Goal: Information Seeking & Learning: Learn about a topic

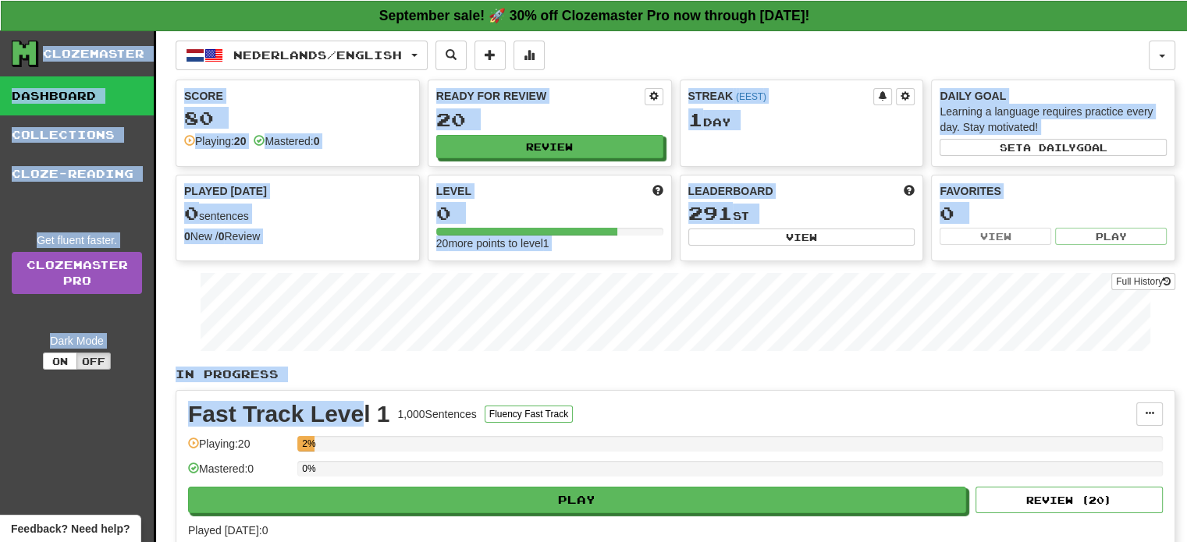
drag, startPoint x: 361, startPoint y: 411, endPoint x: 87, endPoint y: -1, distance: 494.3
click at [87, 0] on div "**********" at bounding box center [593, 301] width 1187 height 602
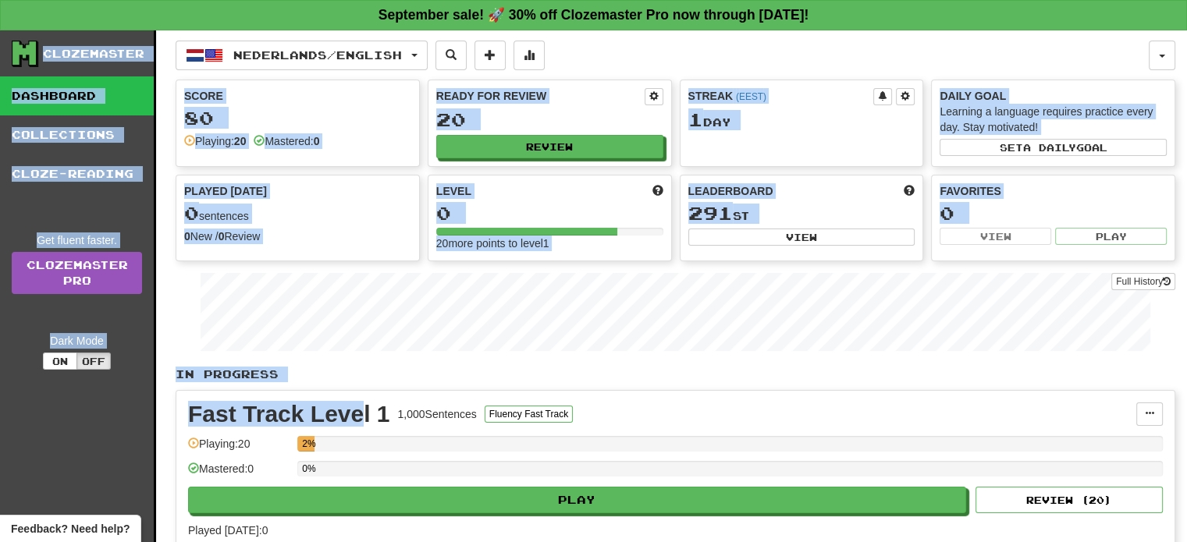
click at [874, 43] on div "Nederlands / English Deutsch / English Streak: 0 Review: 49 Points today: 0 Ned…" at bounding box center [662, 56] width 973 height 30
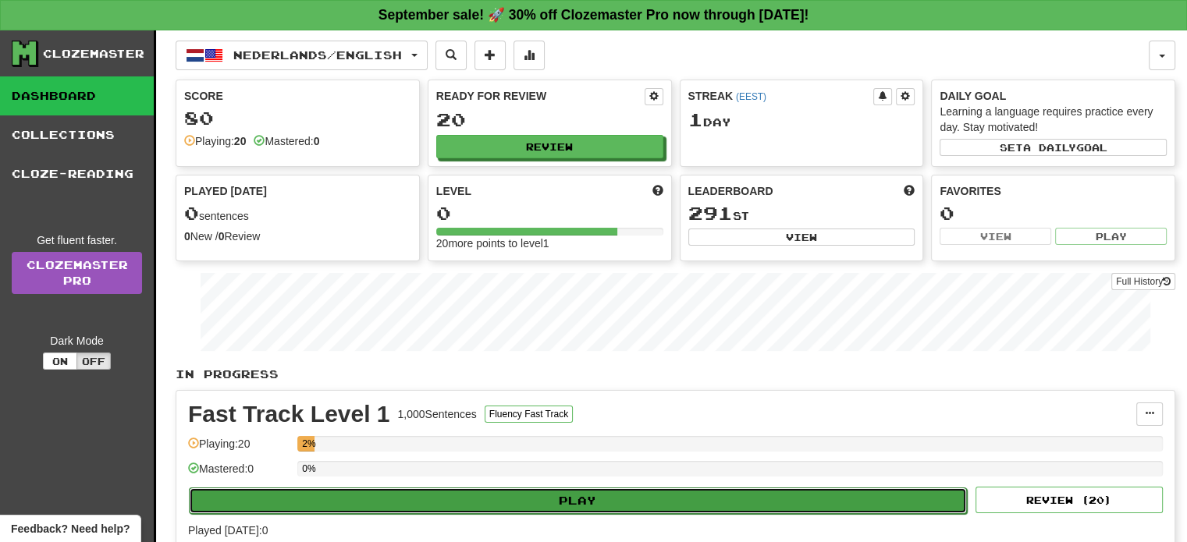
click at [381, 508] on button "Play" at bounding box center [578, 501] width 778 height 27
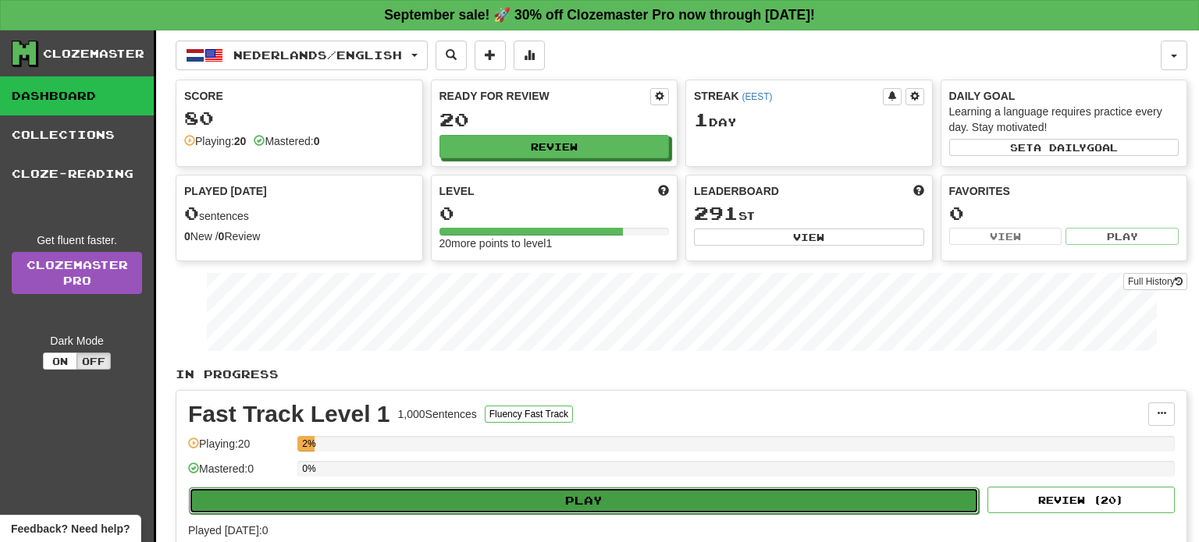
select select "**"
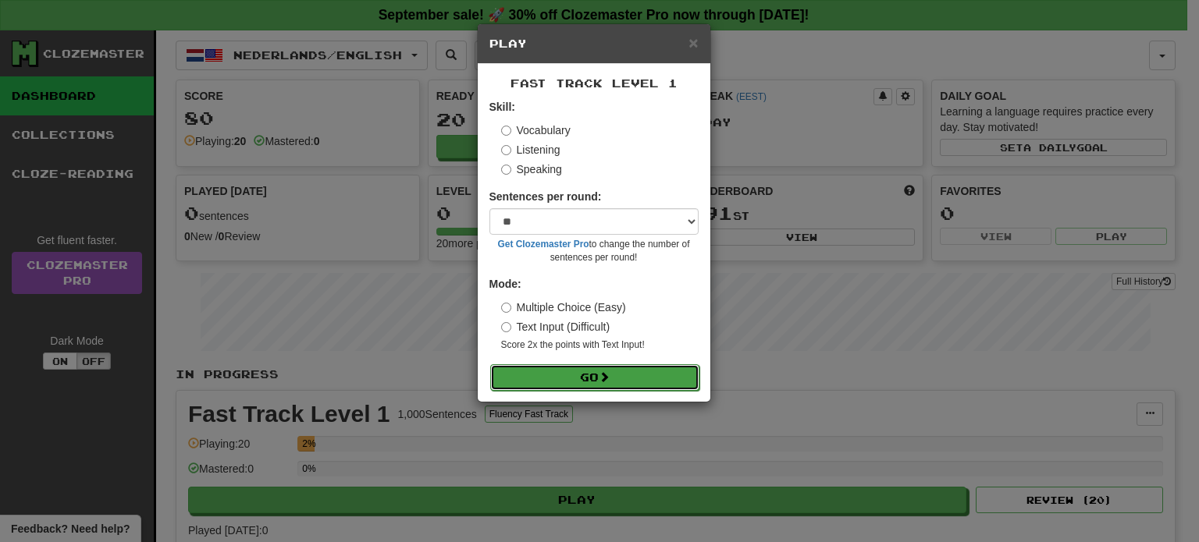
drag, startPoint x: 582, startPoint y: 369, endPoint x: 596, endPoint y: 380, distance: 17.8
click at [586, 371] on button "Go" at bounding box center [594, 377] width 209 height 27
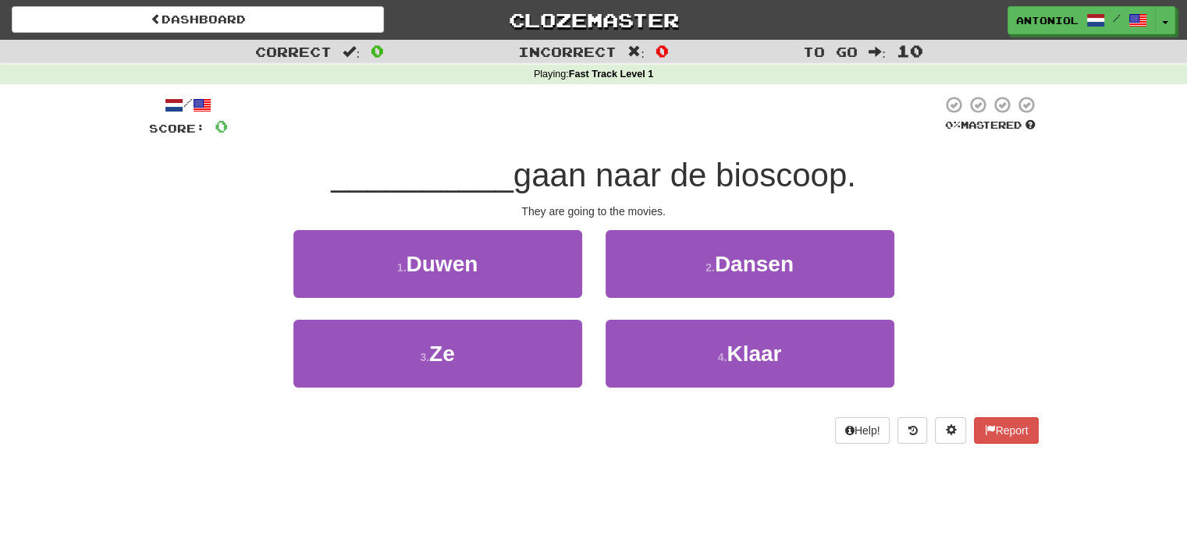
click at [542, 177] on span "gaan naar de bioscoop." at bounding box center [684, 175] width 343 height 37
click at [542, 150] on div "/ Score: 0 0 % Mastered __________ gaan naar de bioscoop. They are going to the…" at bounding box center [594, 269] width 890 height 349
click at [559, 164] on span "gaan naar de bioscoop." at bounding box center [684, 175] width 343 height 37
click at [563, 173] on span "gaan naar de bioscoop." at bounding box center [684, 175] width 343 height 37
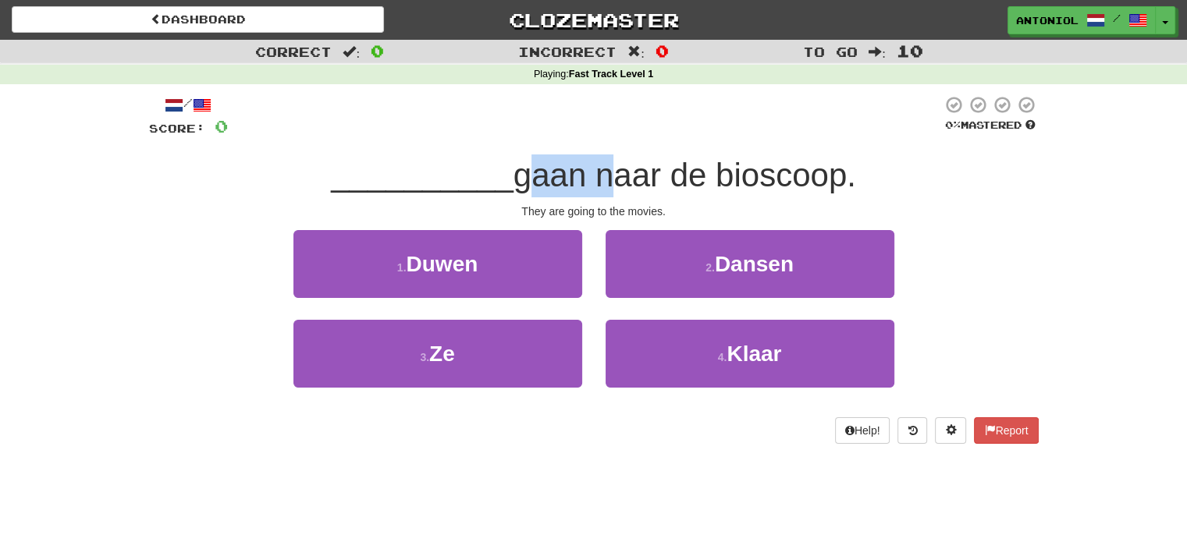
click at [563, 173] on span "gaan naar de bioscoop." at bounding box center [684, 175] width 343 height 37
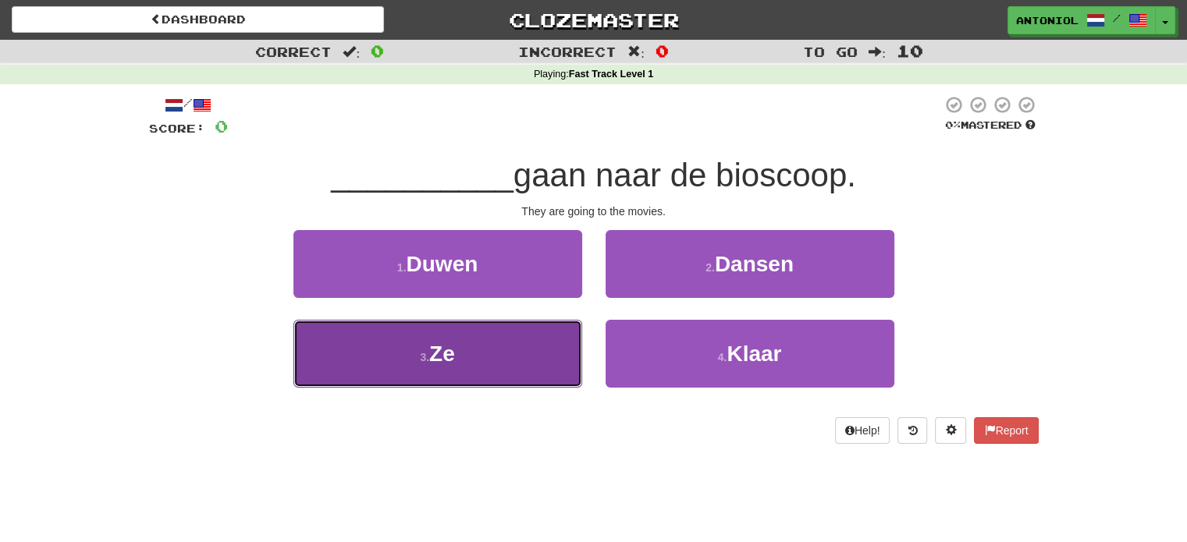
click at [562, 336] on button "3 . Ze" at bounding box center [437, 354] width 289 height 68
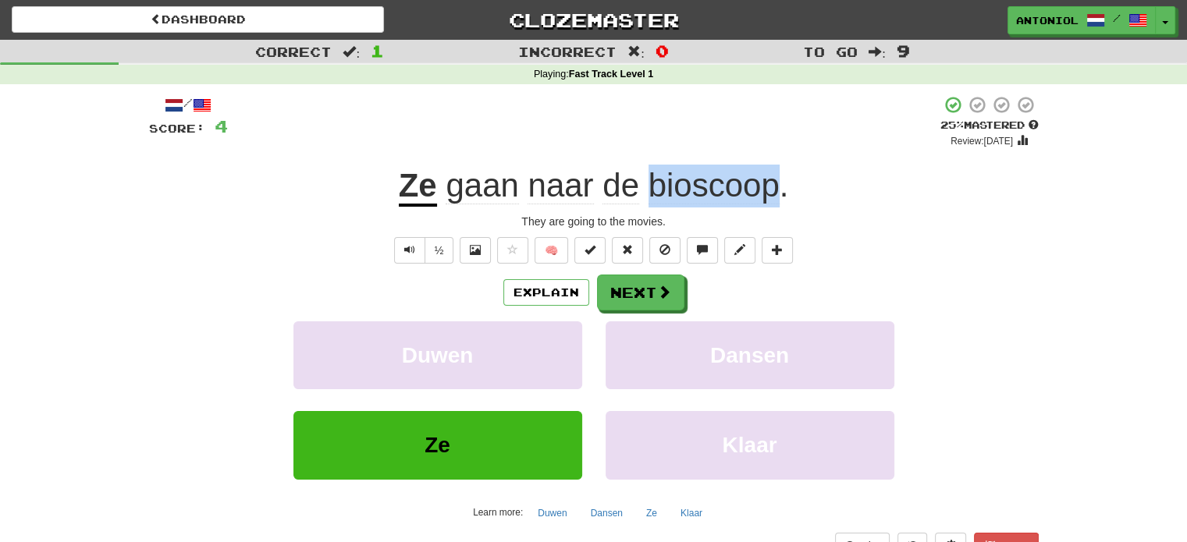
drag, startPoint x: 643, startPoint y: 181, endPoint x: 779, endPoint y: 168, distance: 136.4
click at [779, 168] on span "gaan naar de bioscoop ." at bounding box center [613, 185] width 352 height 37
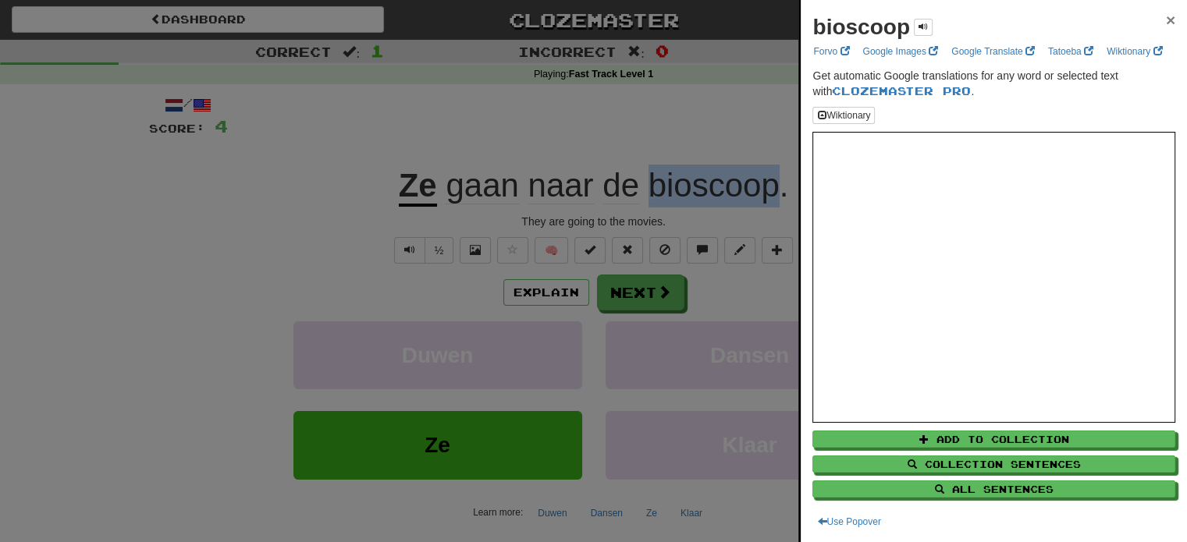
click at [1166, 24] on span "×" at bounding box center [1170, 20] width 9 height 18
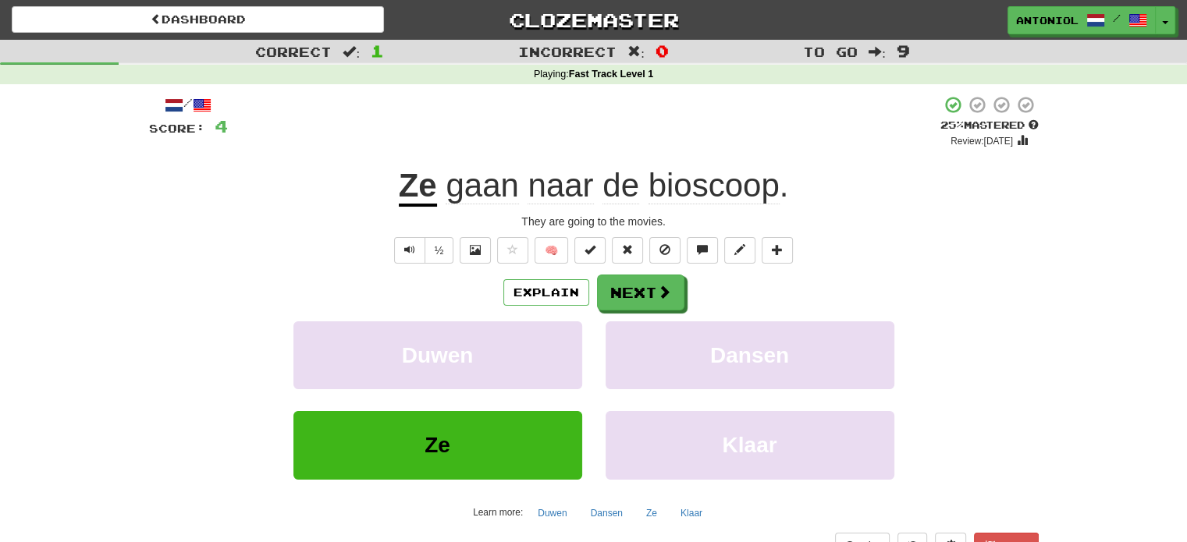
click at [684, 190] on span "bioscoop" at bounding box center [713, 185] width 131 height 37
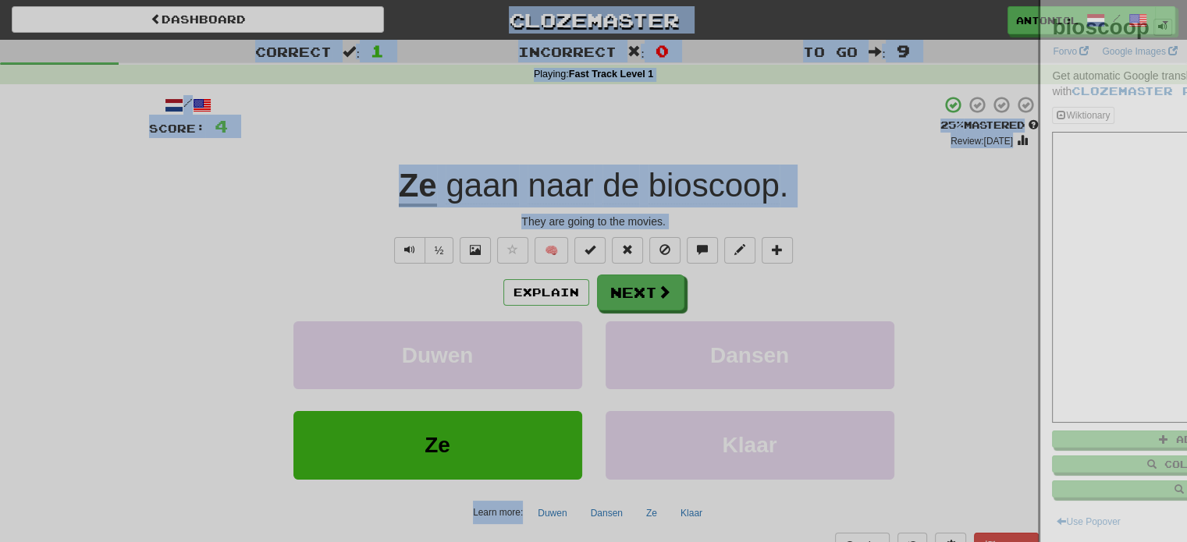
click at [684, 190] on div at bounding box center [593, 271] width 1187 height 542
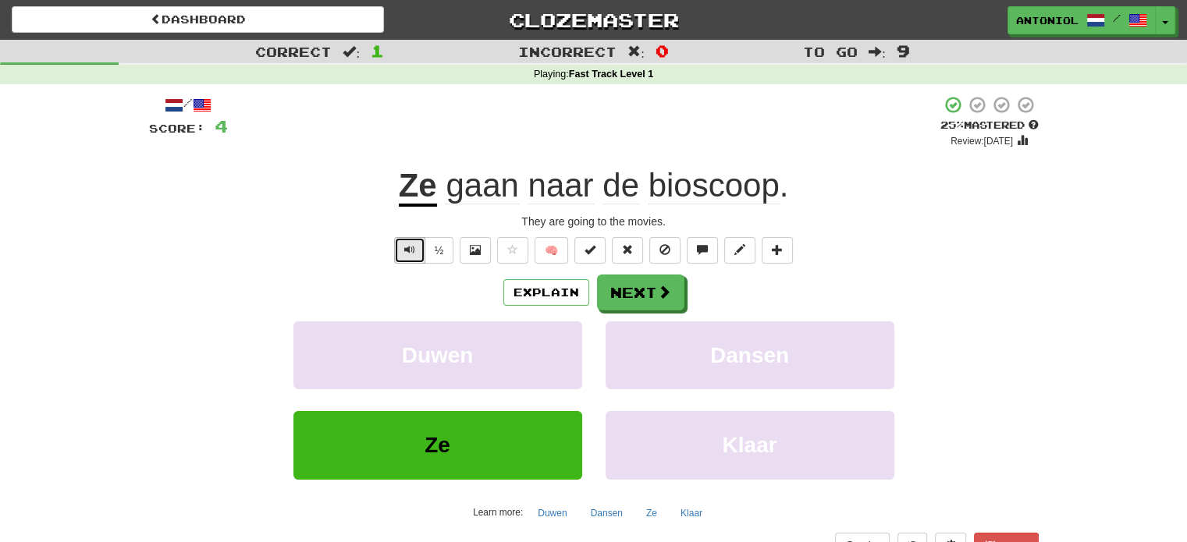
click at [411, 262] on button "Text-to-speech controls" at bounding box center [409, 250] width 31 height 27
click at [408, 261] on button "Text-to-speech controls" at bounding box center [409, 250] width 31 height 27
click at [634, 287] on button "Next" at bounding box center [641, 293] width 87 height 36
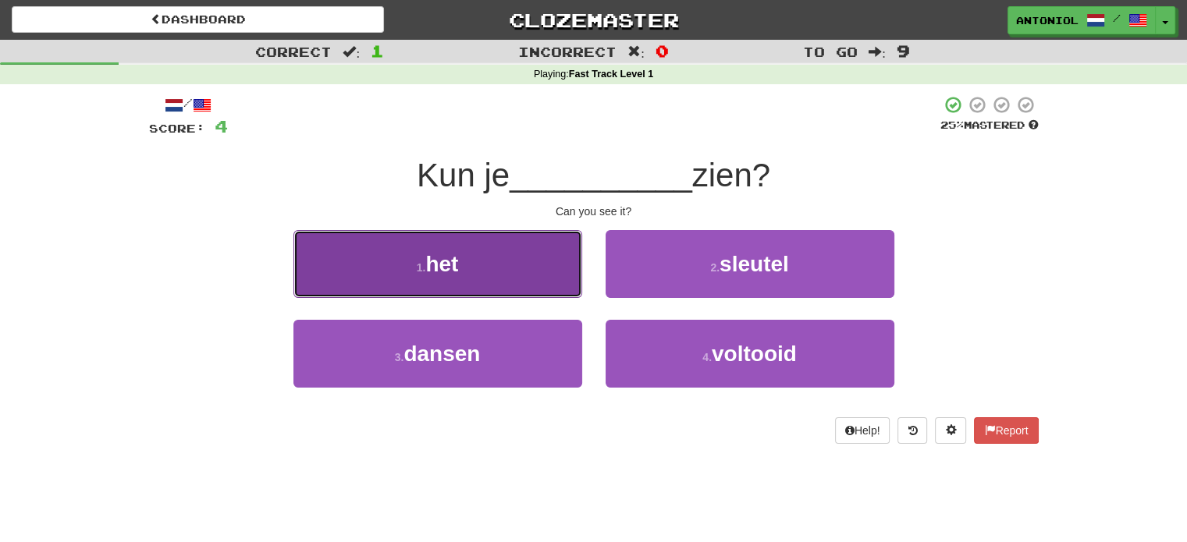
click at [417, 272] on small "1 ." at bounding box center [421, 267] width 9 height 12
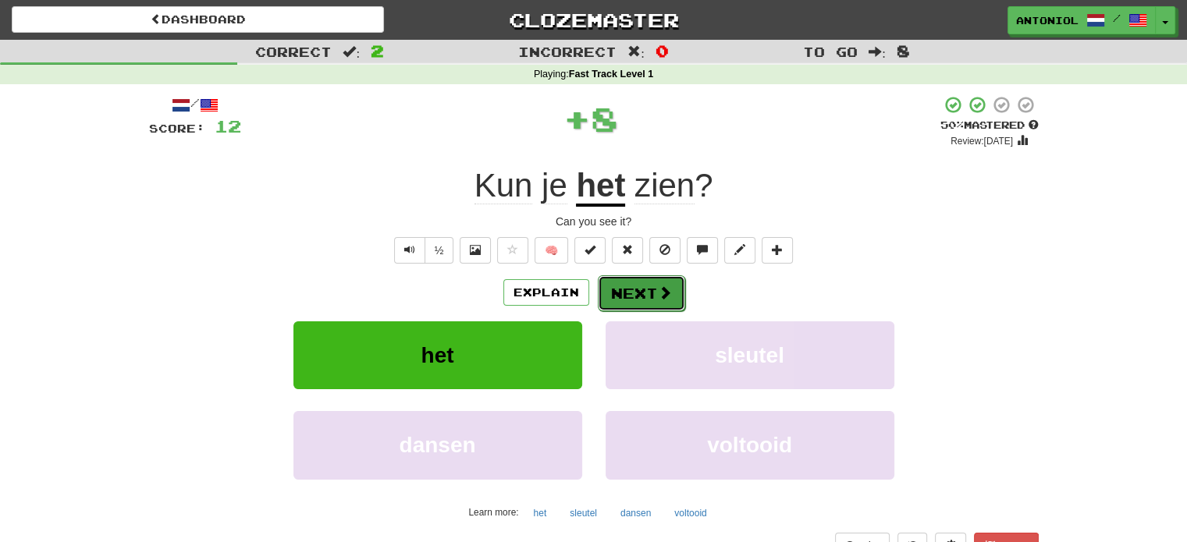
click at [652, 302] on button "Next" at bounding box center [641, 293] width 87 height 36
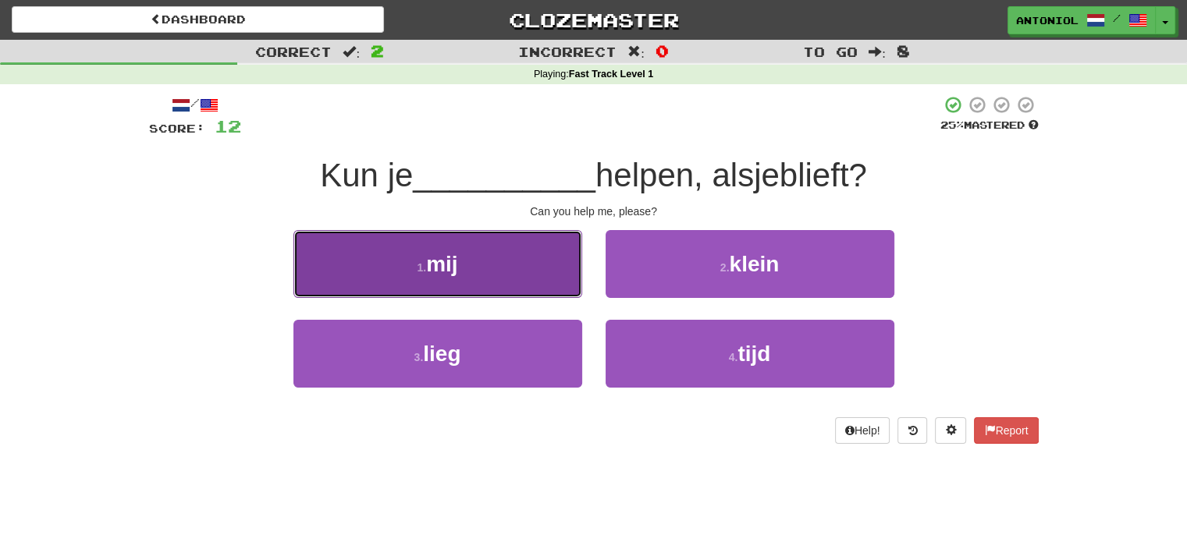
click at [528, 252] on button "1 . mij" at bounding box center [437, 264] width 289 height 68
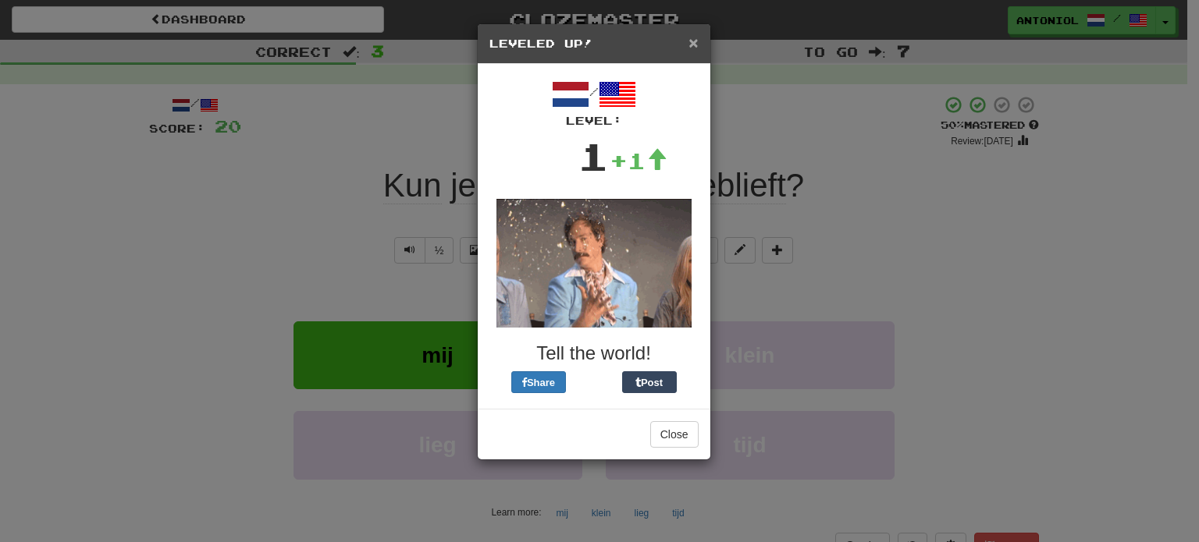
click at [694, 44] on span "×" at bounding box center [692, 43] width 9 height 18
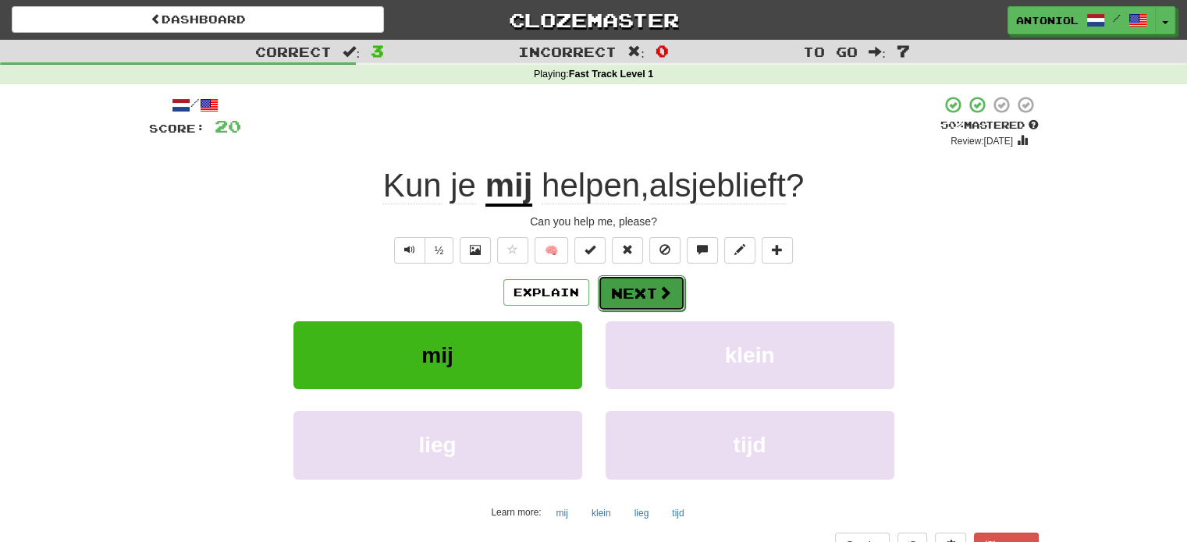
click at [657, 300] on button "Next" at bounding box center [641, 293] width 87 height 36
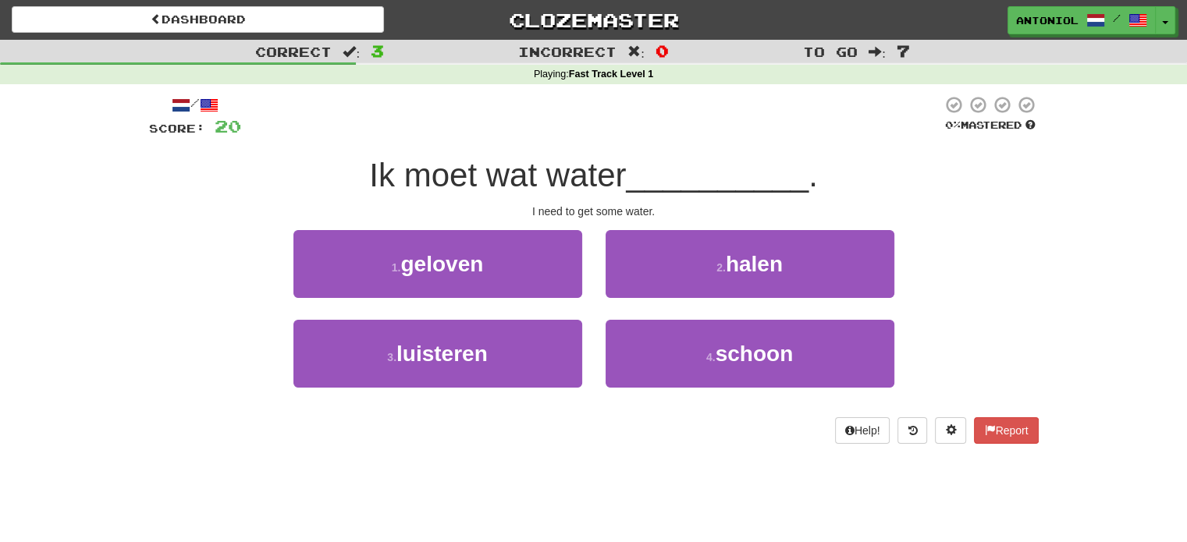
click at [639, 205] on div "I need to get some water." at bounding box center [594, 212] width 890 height 16
click at [636, 204] on div "I need to get some water." at bounding box center [594, 212] width 890 height 16
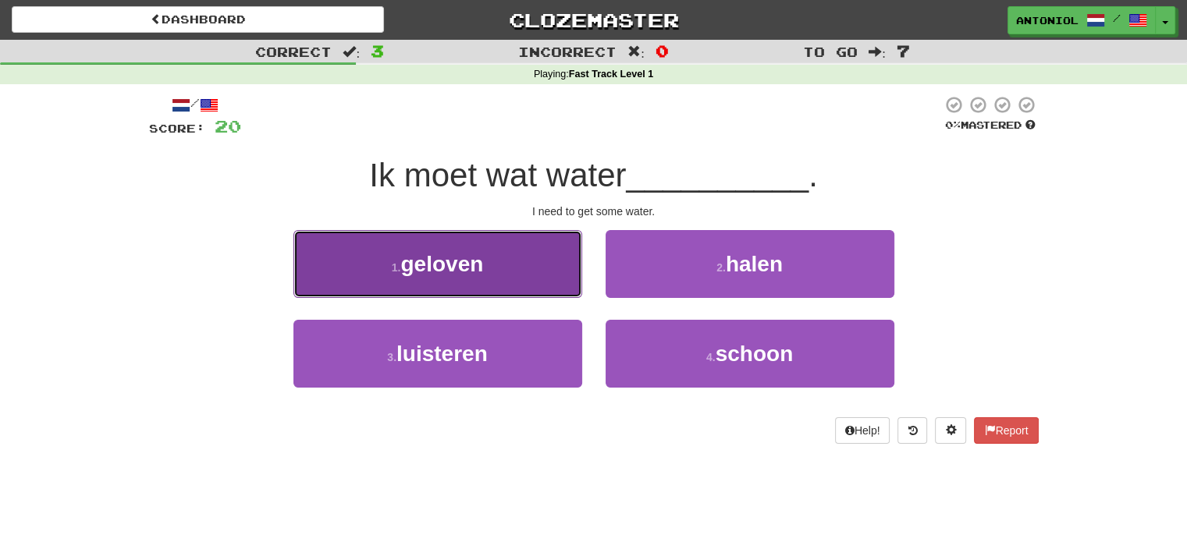
click at [510, 243] on button "1 . geloven" at bounding box center [437, 264] width 289 height 68
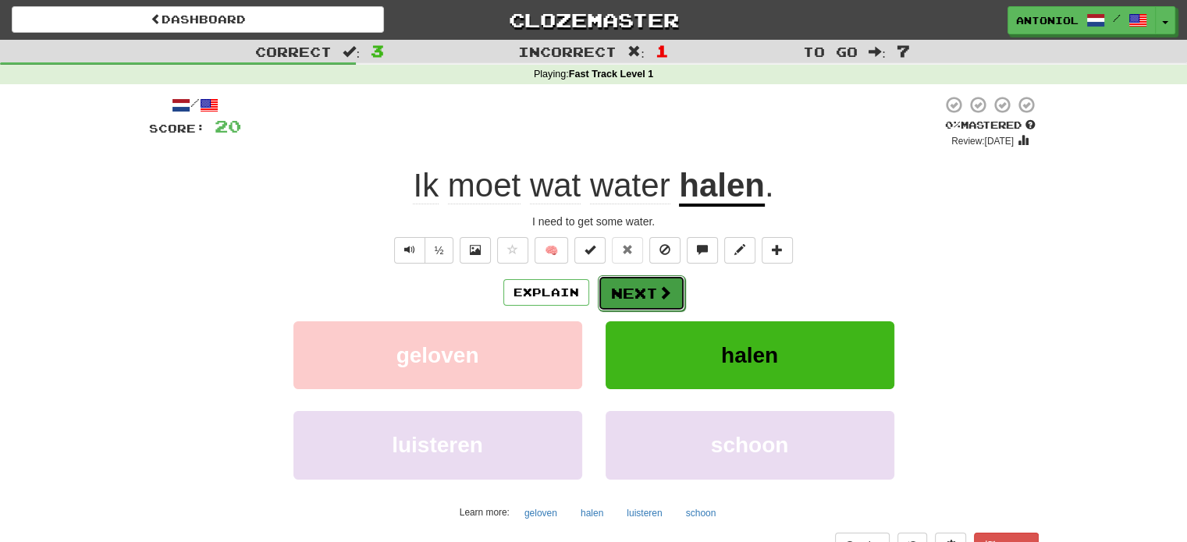
click at [634, 305] on button "Next" at bounding box center [641, 293] width 87 height 36
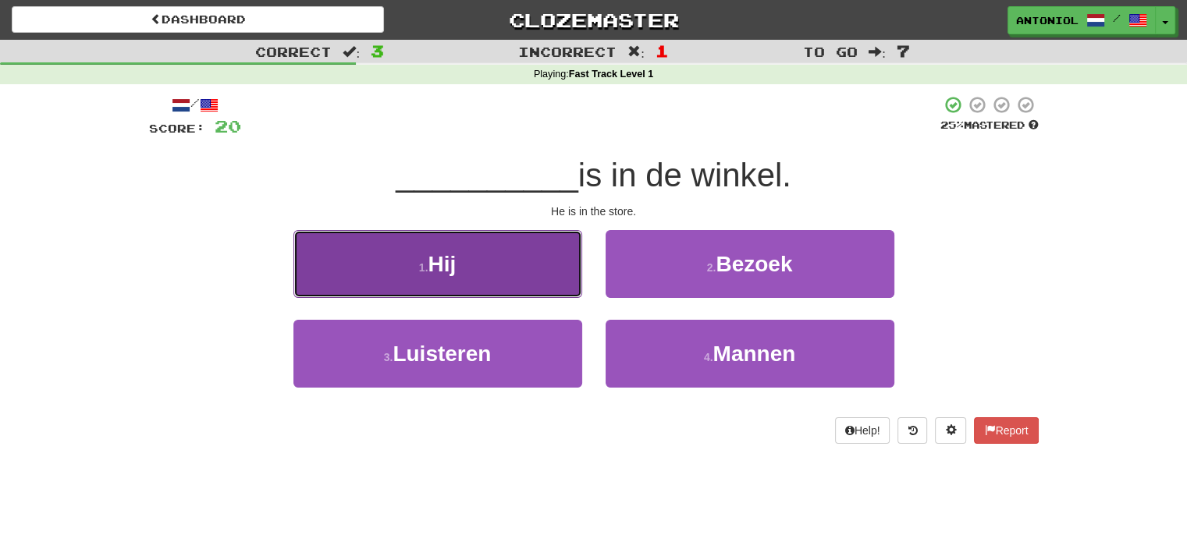
click at [540, 251] on button "1 . Hij" at bounding box center [437, 264] width 289 height 68
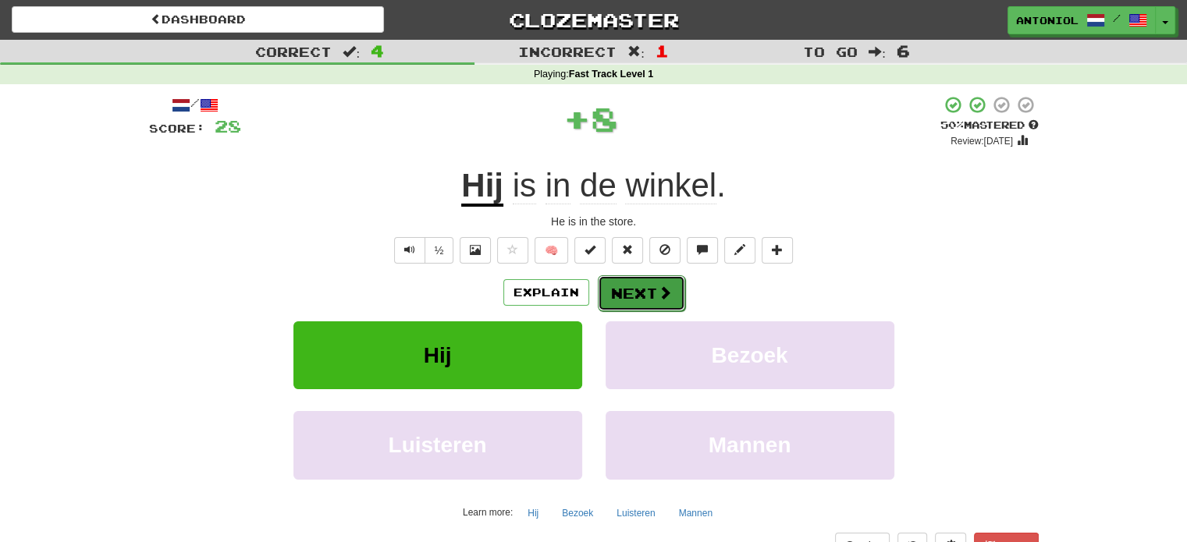
click at [641, 295] on button "Next" at bounding box center [641, 293] width 87 height 36
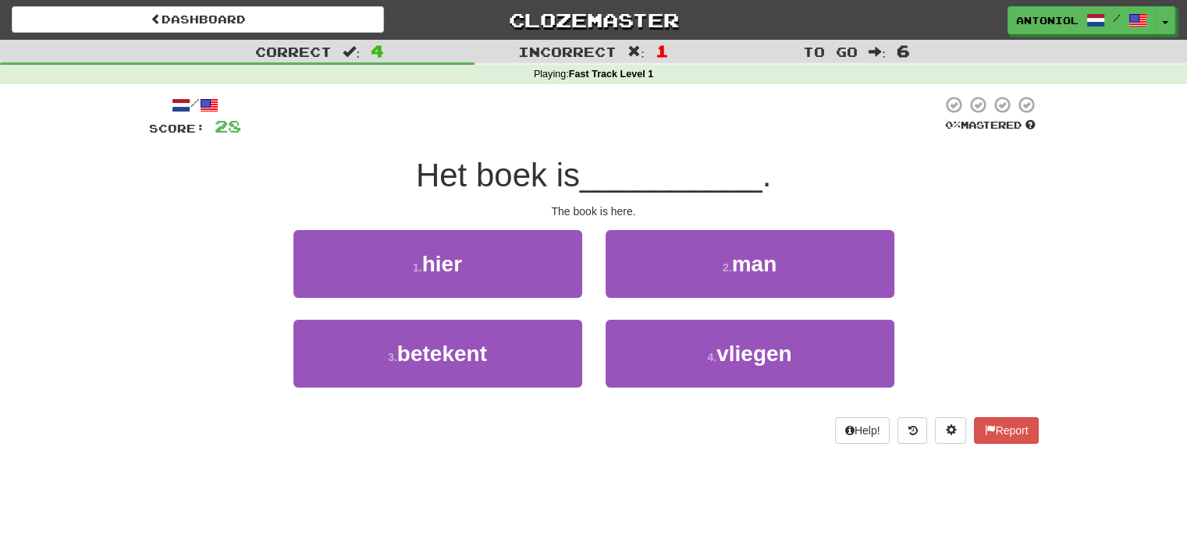
click at [538, 204] on div "The book is here." at bounding box center [594, 212] width 890 height 16
click at [542, 224] on div "/ Score: 28 0 % Mastered Het boek is __________ . The book is here. 1 . hier 2 …" at bounding box center [594, 269] width 890 height 349
click at [545, 224] on div "/ Score: 28 0 % Mastered Het boek is __________ . The book is here. 1 . hier 2 …" at bounding box center [594, 269] width 890 height 349
click at [546, 226] on div "/ Score: 28 0 % Mastered Het boek is __________ . The book is here. 1 . hier 2 …" at bounding box center [594, 269] width 890 height 349
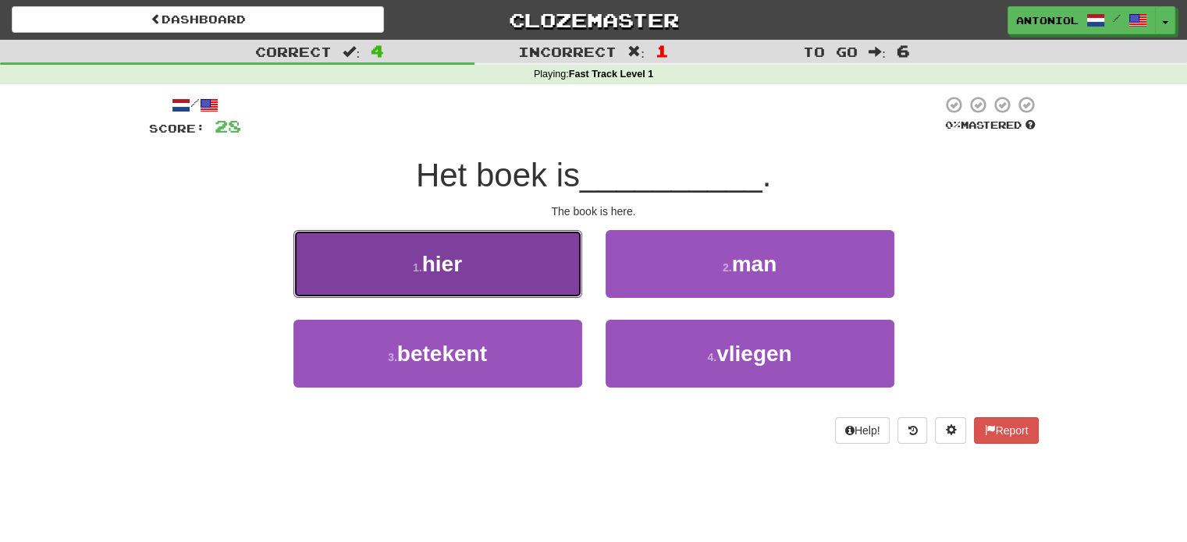
click at [555, 237] on button "1 . hier" at bounding box center [437, 264] width 289 height 68
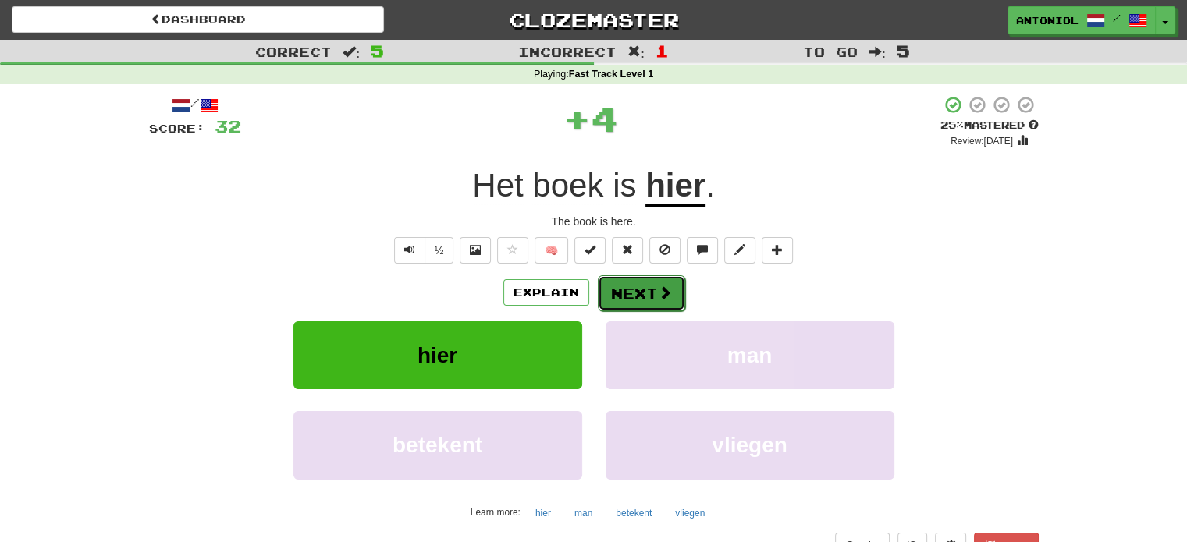
click at [649, 304] on button "Next" at bounding box center [641, 293] width 87 height 36
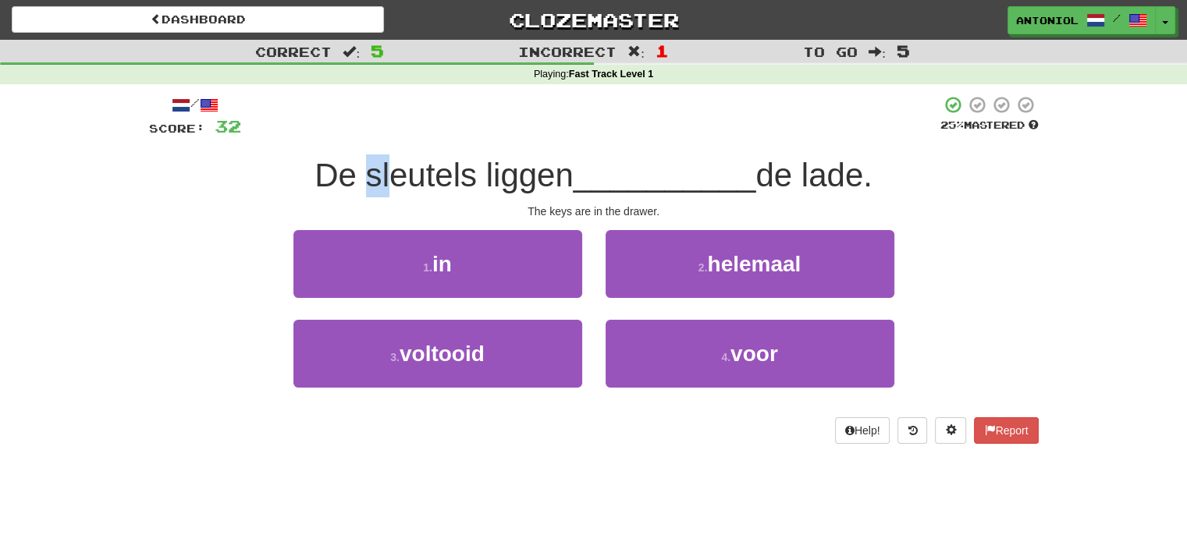
drag, startPoint x: 359, startPoint y: 164, endPoint x: 383, endPoint y: 164, distance: 24.2
click at [383, 164] on span "De sleutels liggen" at bounding box center [443, 175] width 259 height 37
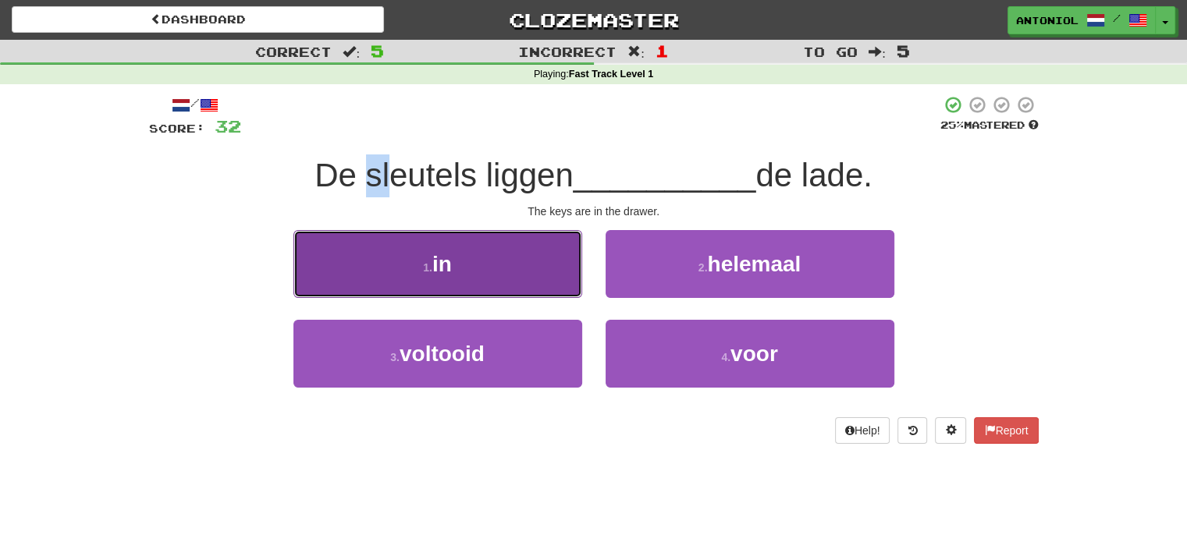
click at [457, 232] on button "1 . in" at bounding box center [437, 264] width 289 height 68
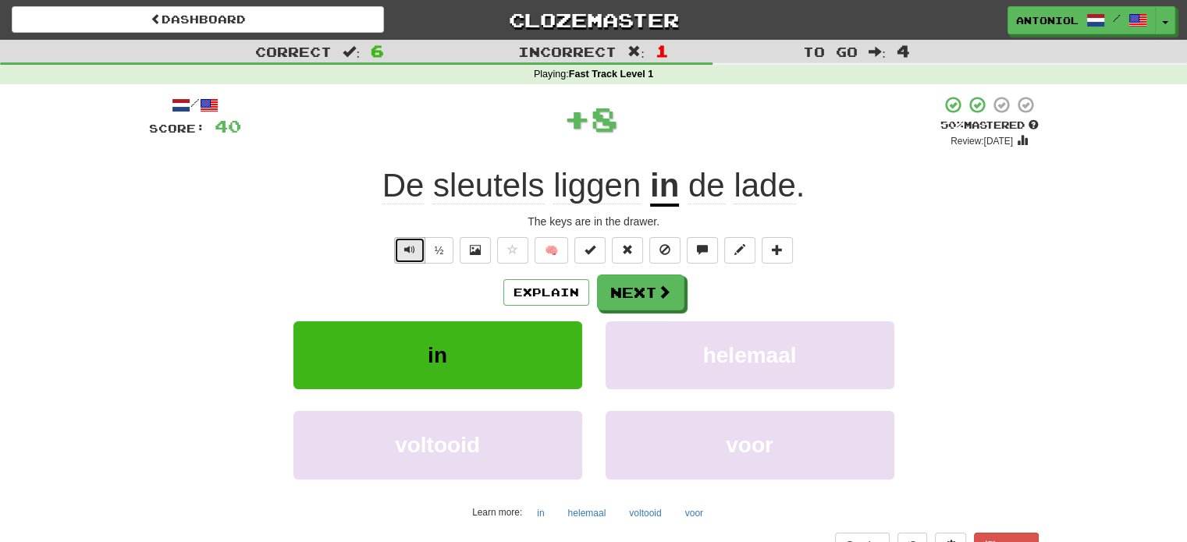
click at [405, 249] on span "Text-to-speech controls" at bounding box center [409, 249] width 11 height 11
click at [410, 246] on span "Text-to-speech controls" at bounding box center [409, 249] width 11 height 11
click at [623, 280] on button "Next" at bounding box center [641, 293] width 87 height 36
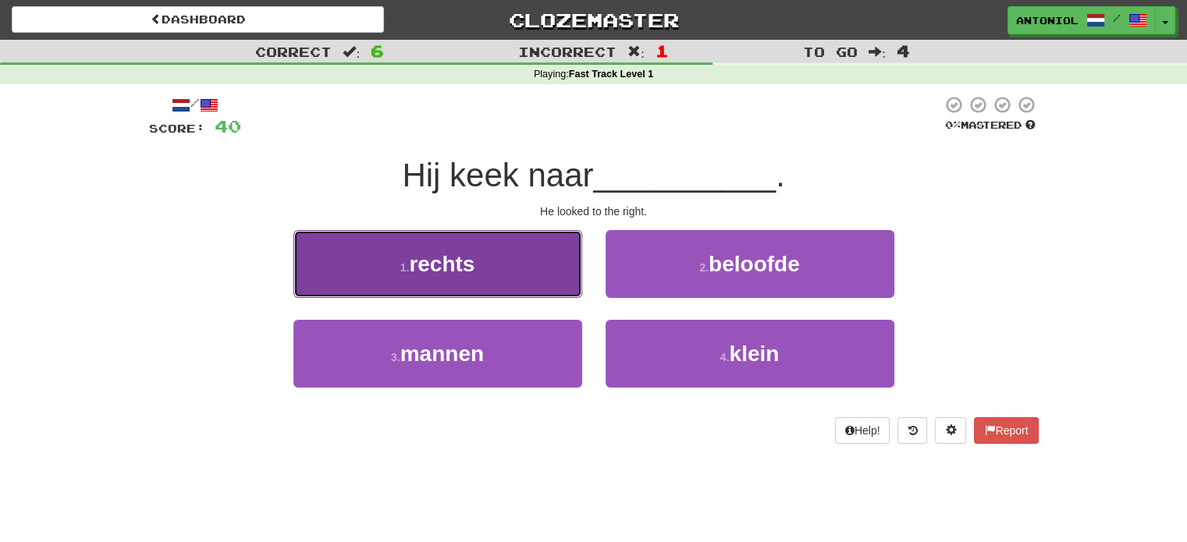
click at [570, 296] on button "1 . rechts" at bounding box center [437, 264] width 289 height 68
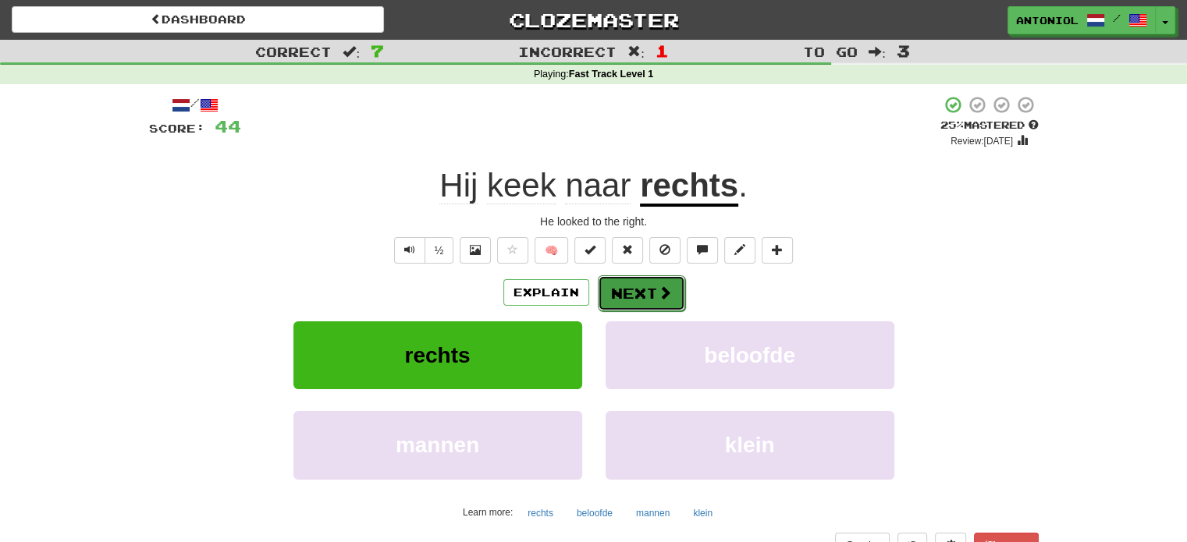
click at [650, 286] on button "Next" at bounding box center [641, 293] width 87 height 36
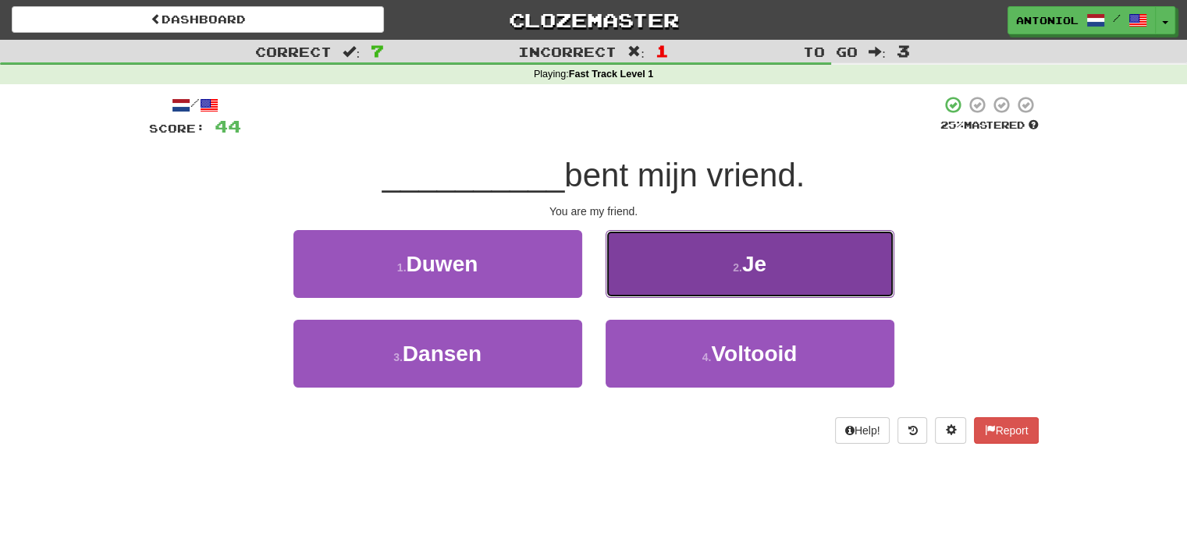
click at [722, 290] on button "2 . Je" at bounding box center [750, 264] width 289 height 68
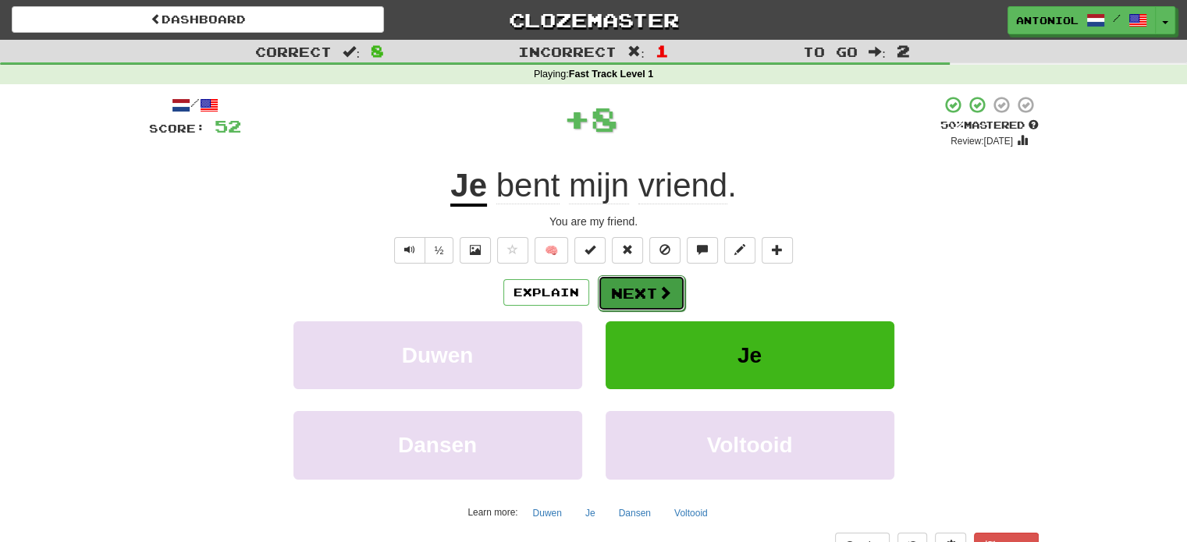
click at [650, 277] on button "Next" at bounding box center [641, 293] width 87 height 36
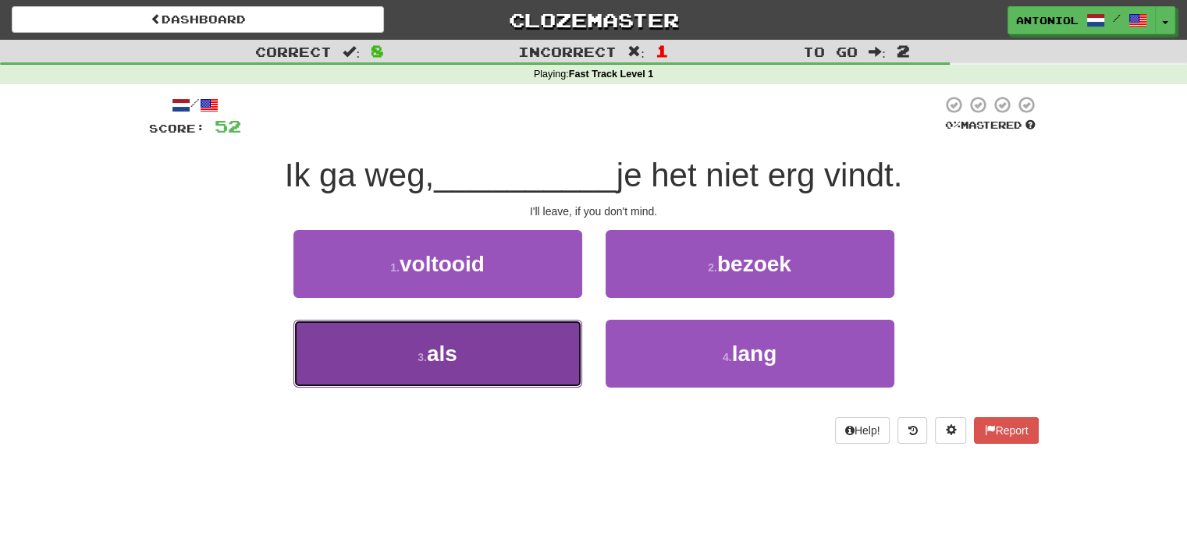
click at [499, 362] on button "3 . als" at bounding box center [437, 354] width 289 height 68
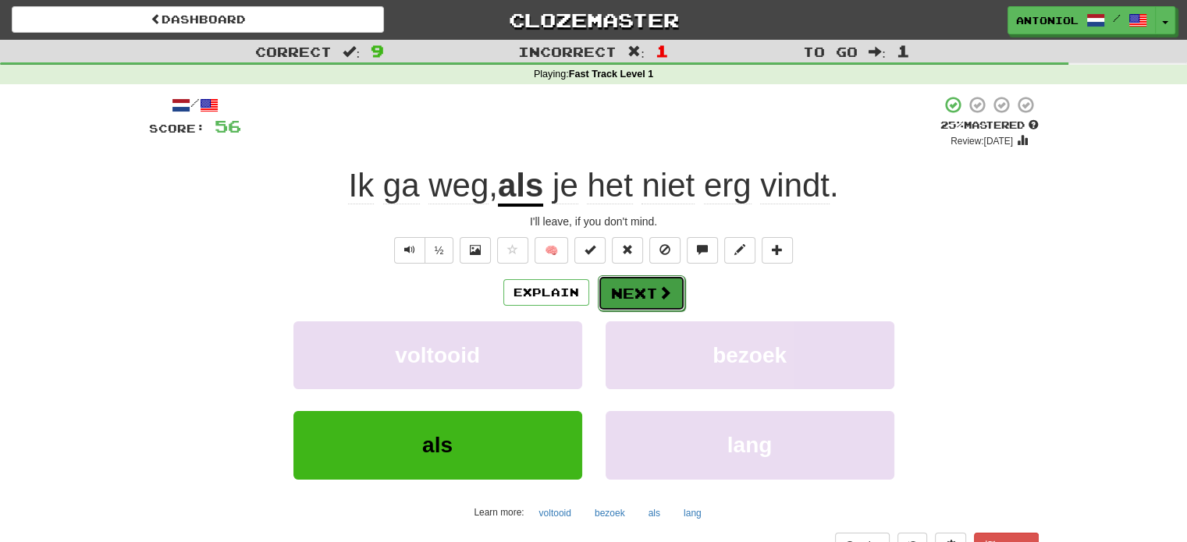
click at [654, 298] on button "Next" at bounding box center [641, 293] width 87 height 36
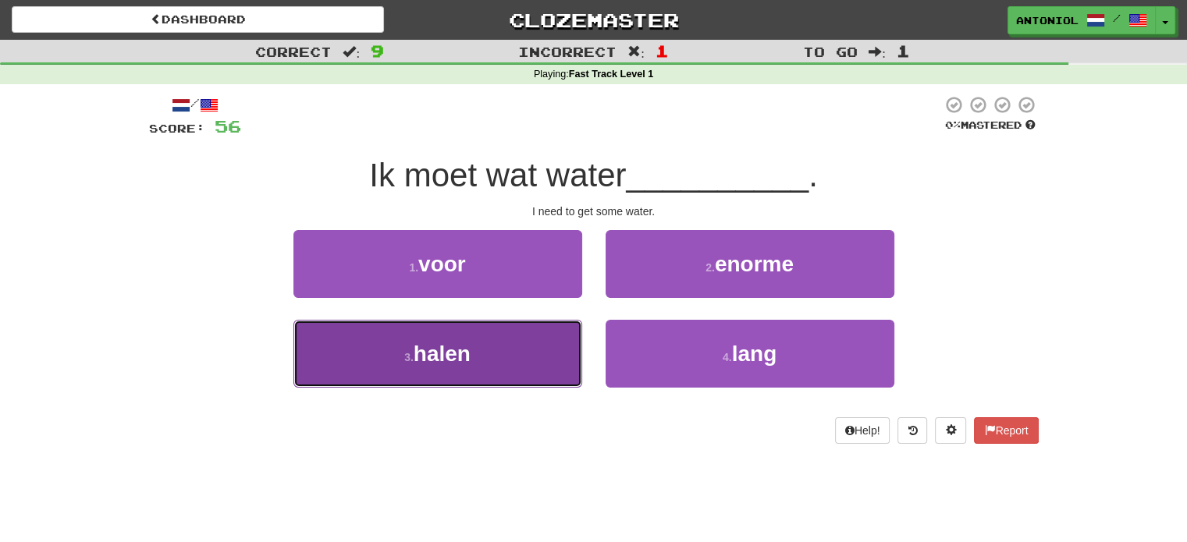
click at [531, 332] on button "3 . halen" at bounding box center [437, 354] width 289 height 68
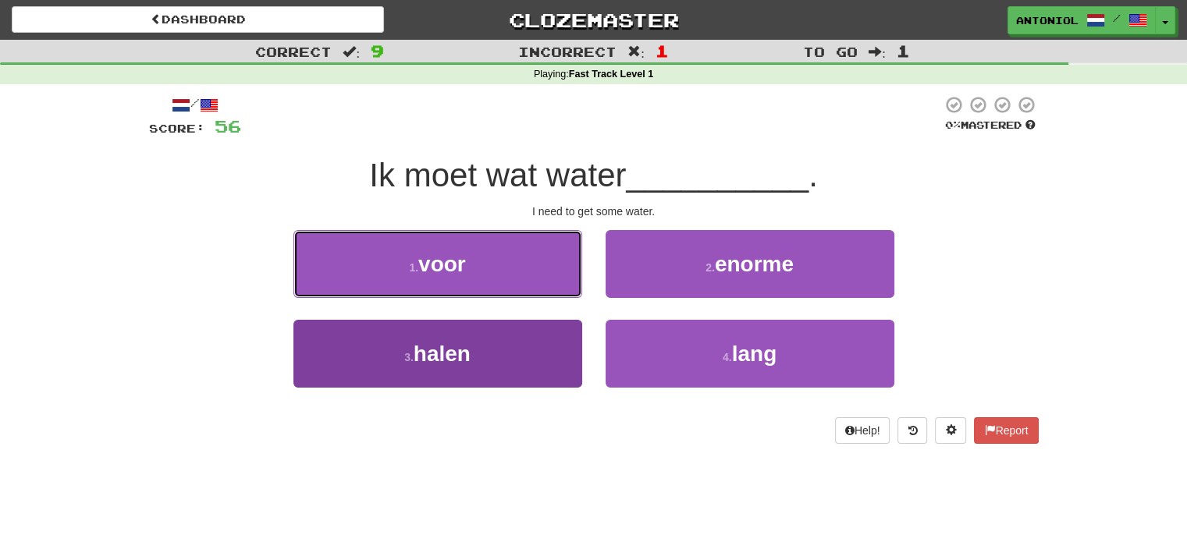
click at [531, 298] on button "1 . voor" at bounding box center [437, 264] width 289 height 68
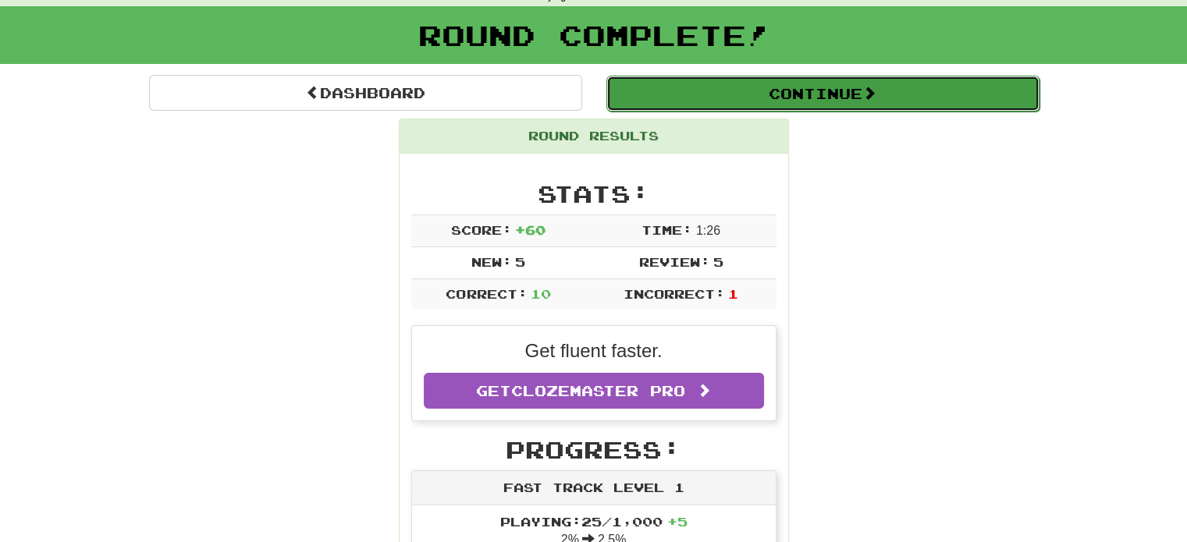
click at [841, 88] on button "Continue" at bounding box center [822, 94] width 433 height 36
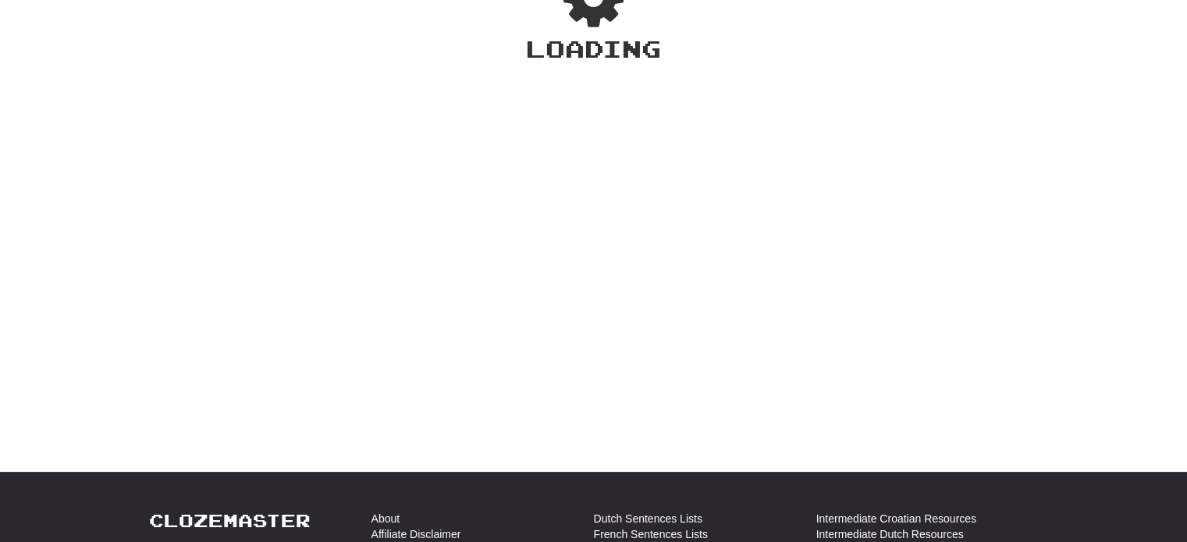
scroll to position [78, 0]
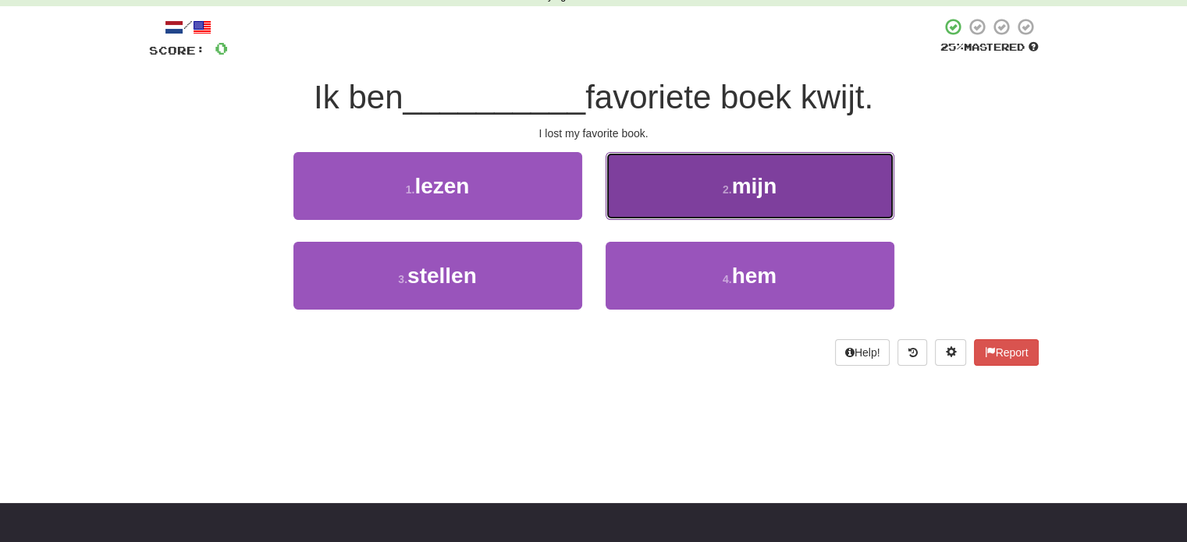
click at [652, 180] on button "2 . mijn" at bounding box center [750, 186] width 289 height 68
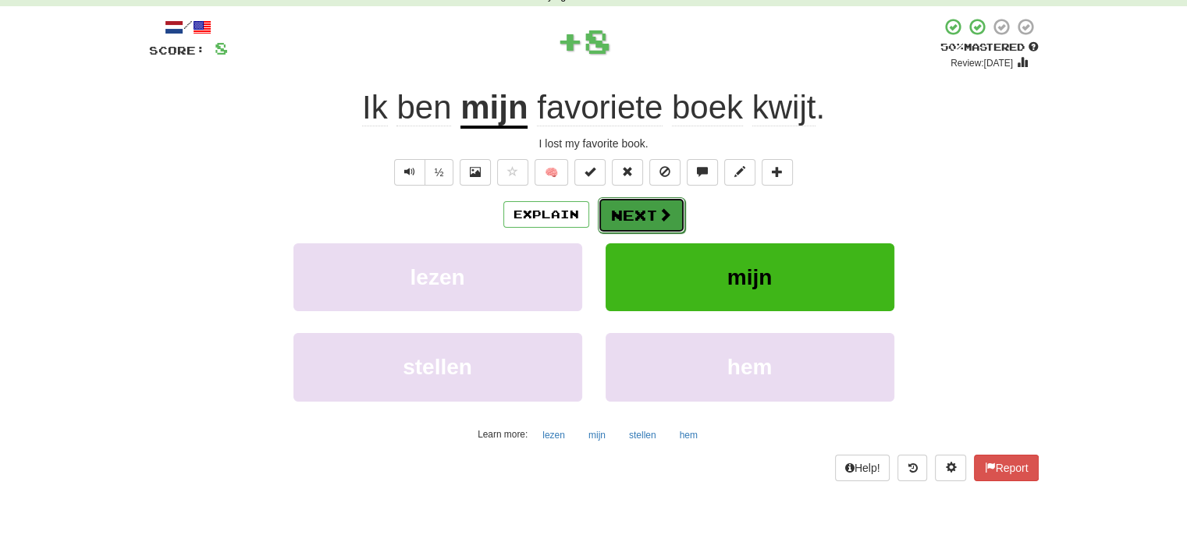
click at [620, 209] on button "Next" at bounding box center [641, 215] width 87 height 36
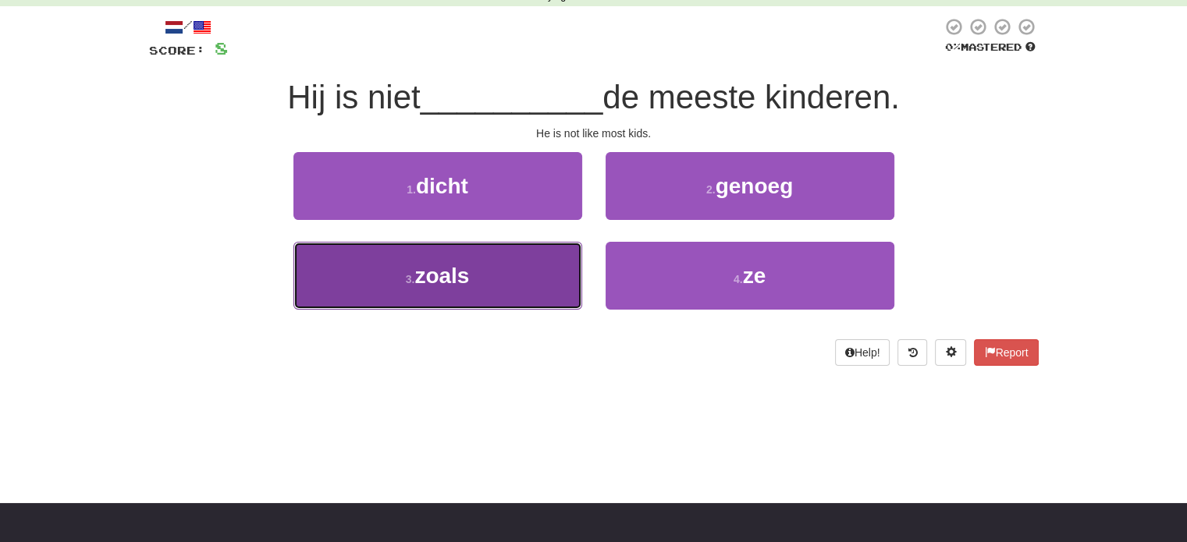
click at [385, 283] on button "3 . zoals" at bounding box center [437, 276] width 289 height 68
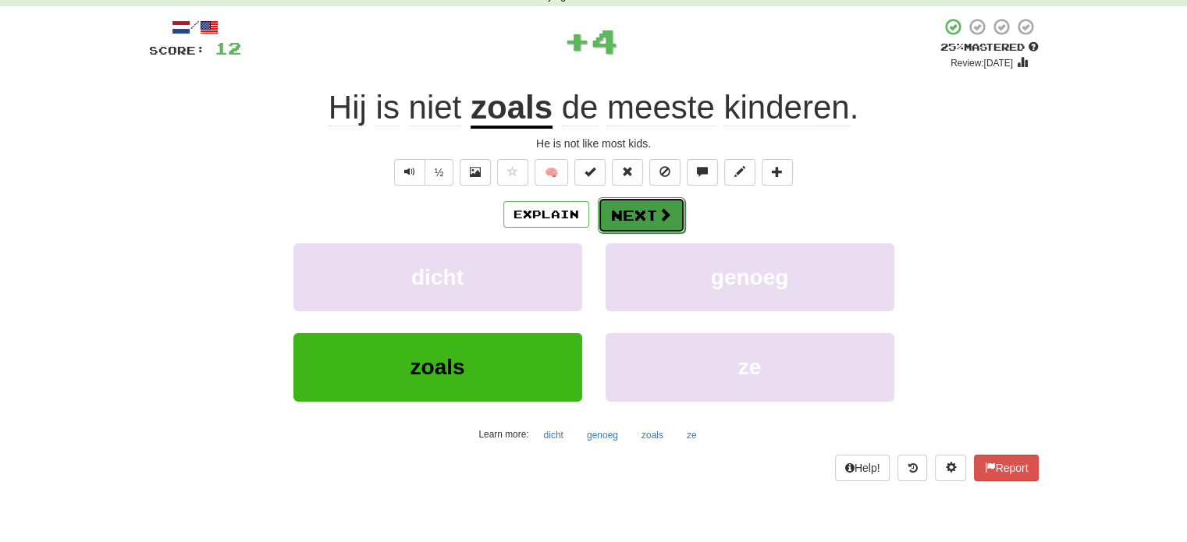
click at [676, 226] on button "Next" at bounding box center [641, 215] width 87 height 36
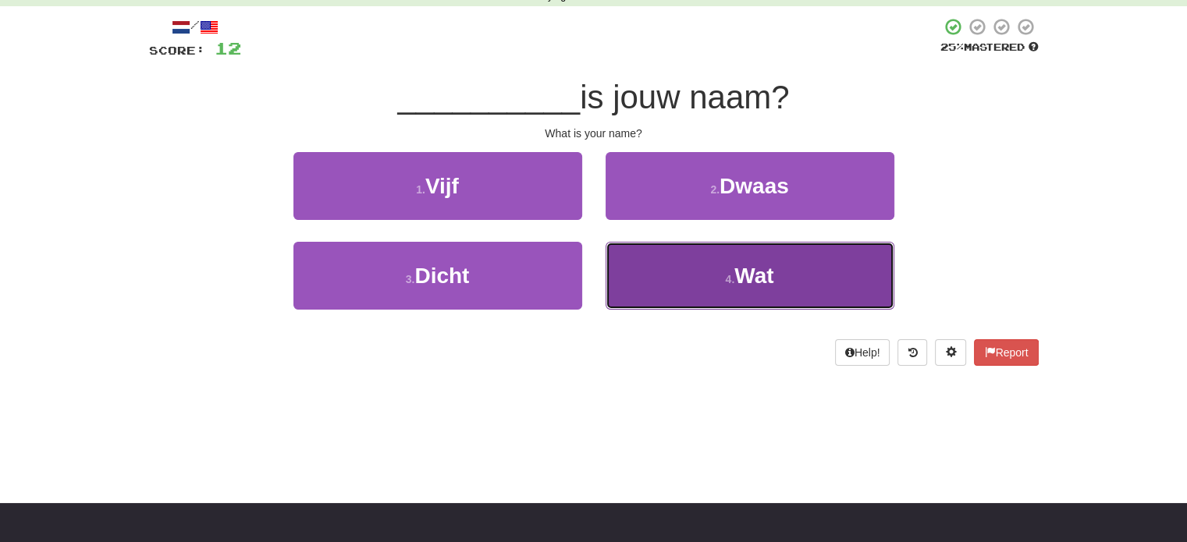
click at [674, 295] on button "4 . Wat" at bounding box center [750, 276] width 289 height 68
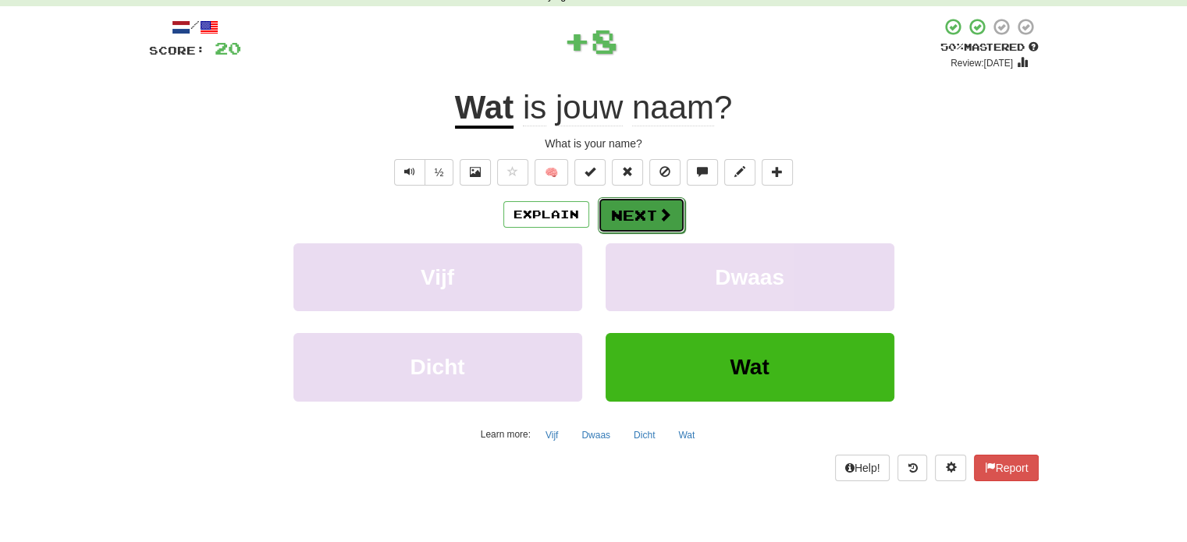
click at [631, 205] on button "Next" at bounding box center [641, 215] width 87 height 36
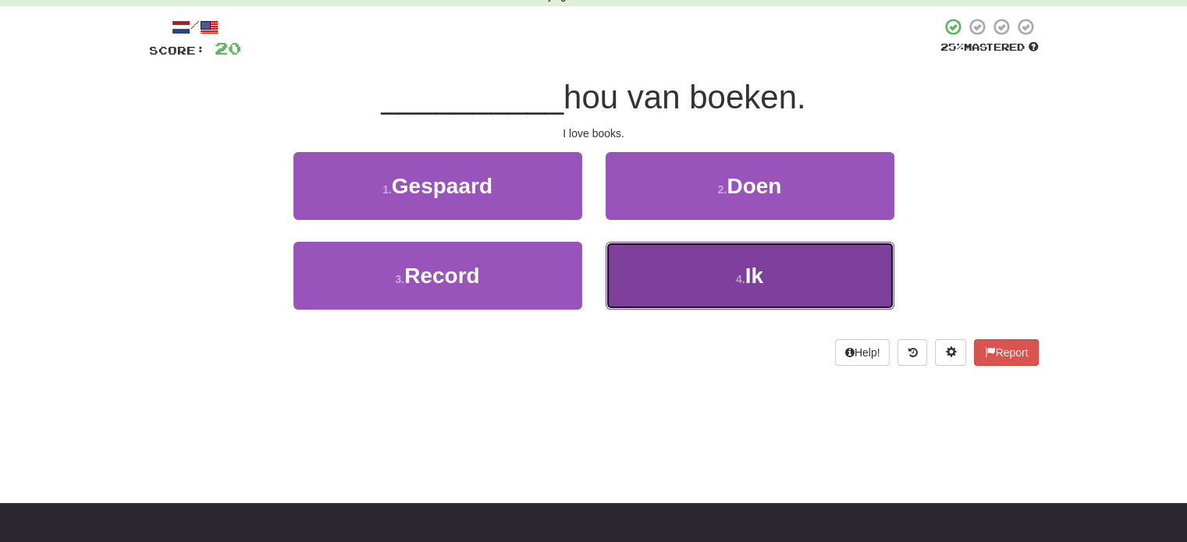
click at [659, 258] on button "4 . Ik" at bounding box center [750, 276] width 289 height 68
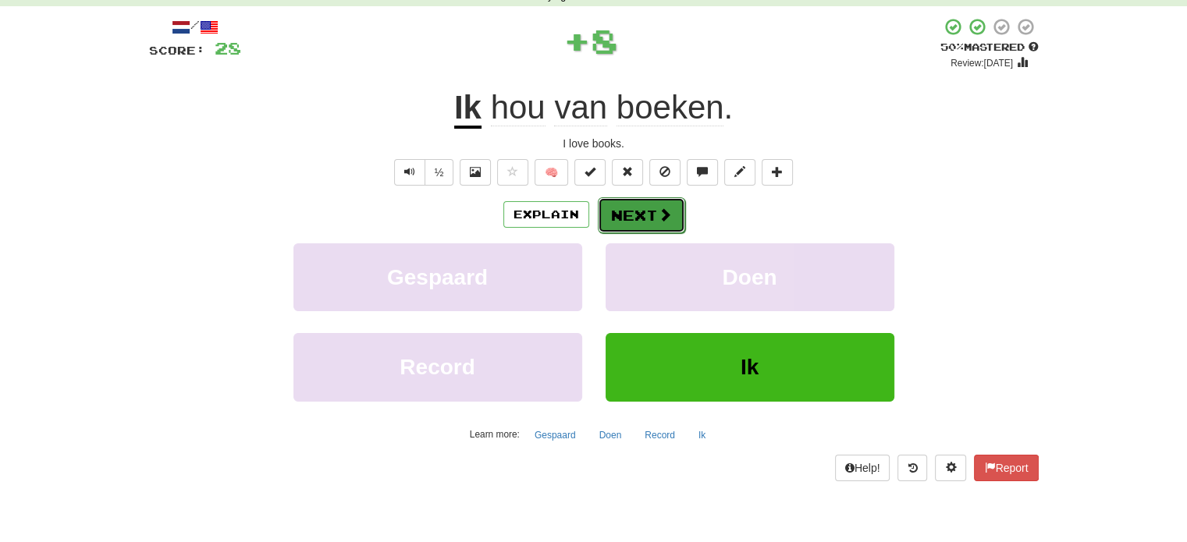
click at [623, 214] on button "Next" at bounding box center [641, 215] width 87 height 36
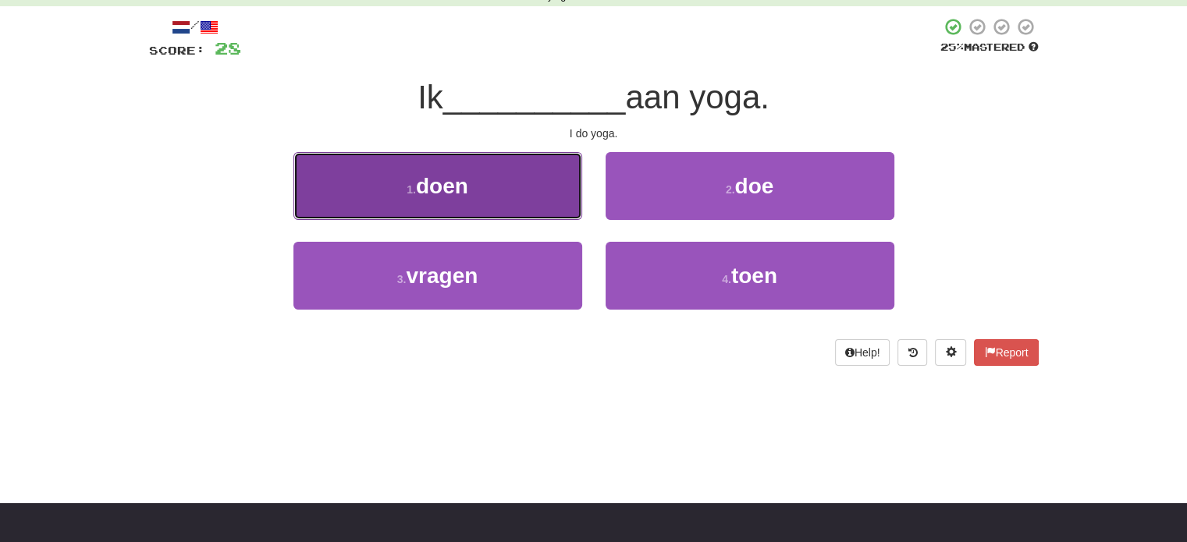
click at [528, 168] on button "1 . doen" at bounding box center [437, 186] width 289 height 68
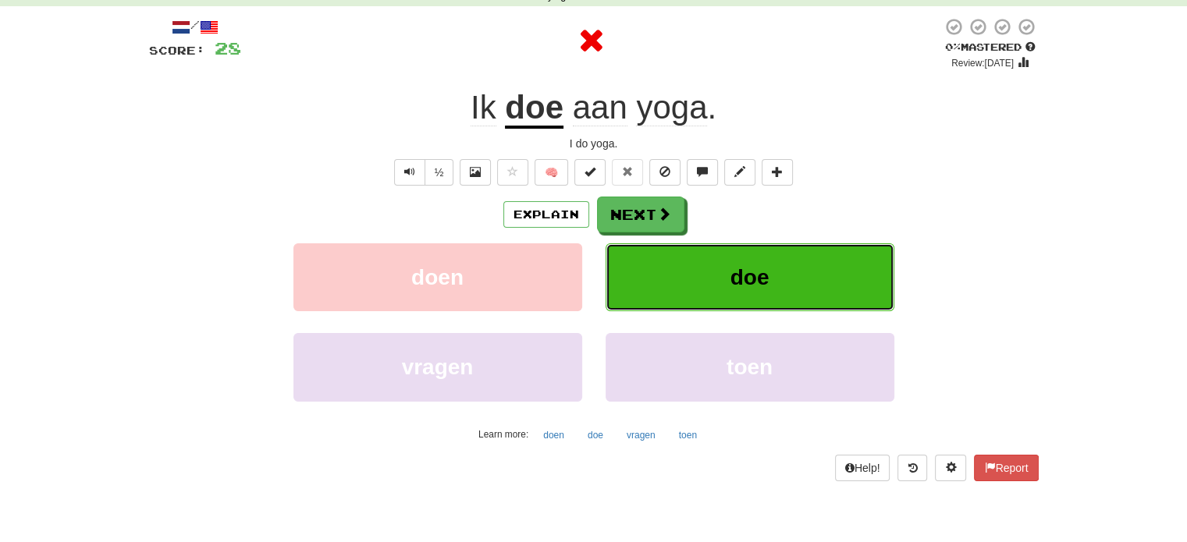
click at [703, 288] on button "doe" at bounding box center [750, 277] width 289 height 68
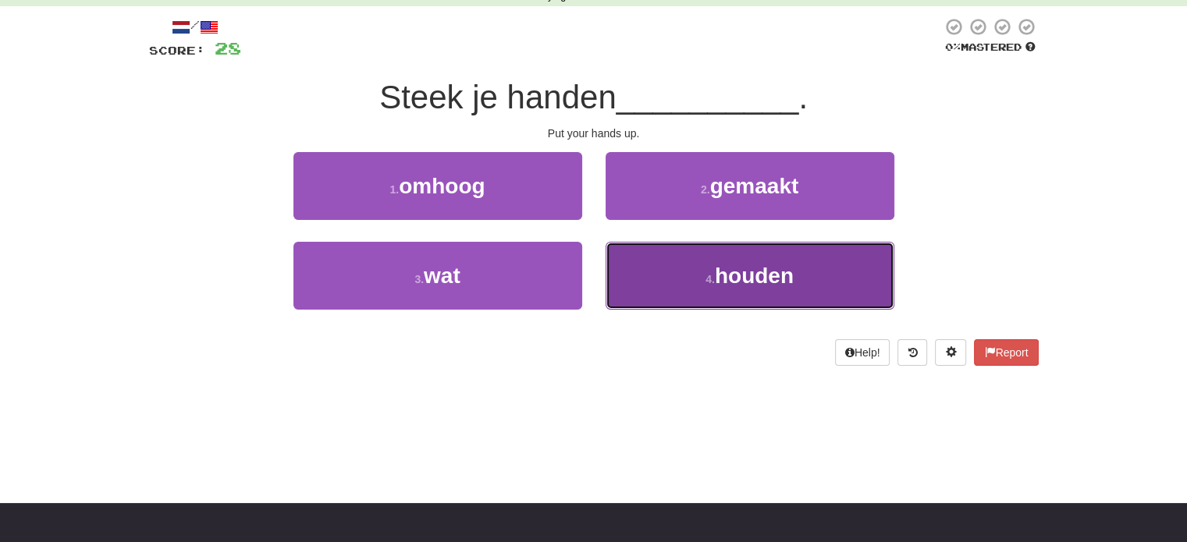
click at [684, 281] on button "4 . houden" at bounding box center [750, 276] width 289 height 68
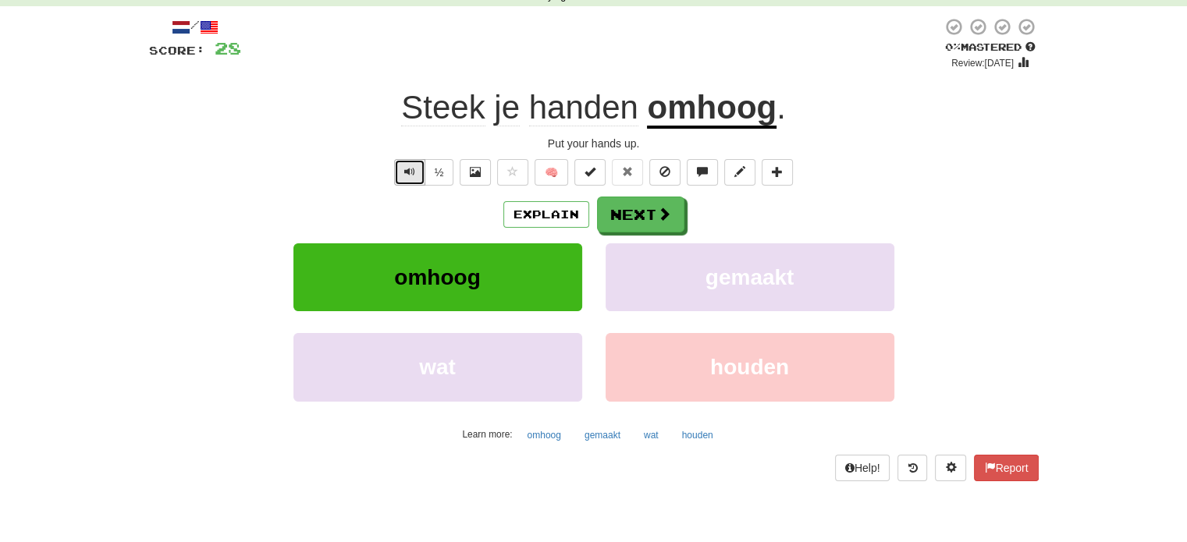
click at [421, 162] on button "Text-to-speech controls" at bounding box center [409, 172] width 31 height 27
click at [627, 197] on div "Explain Next" at bounding box center [594, 215] width 890 height 36
click at [622, 207] on button "Next" at bounding box center [641, 215] width 87 height 36
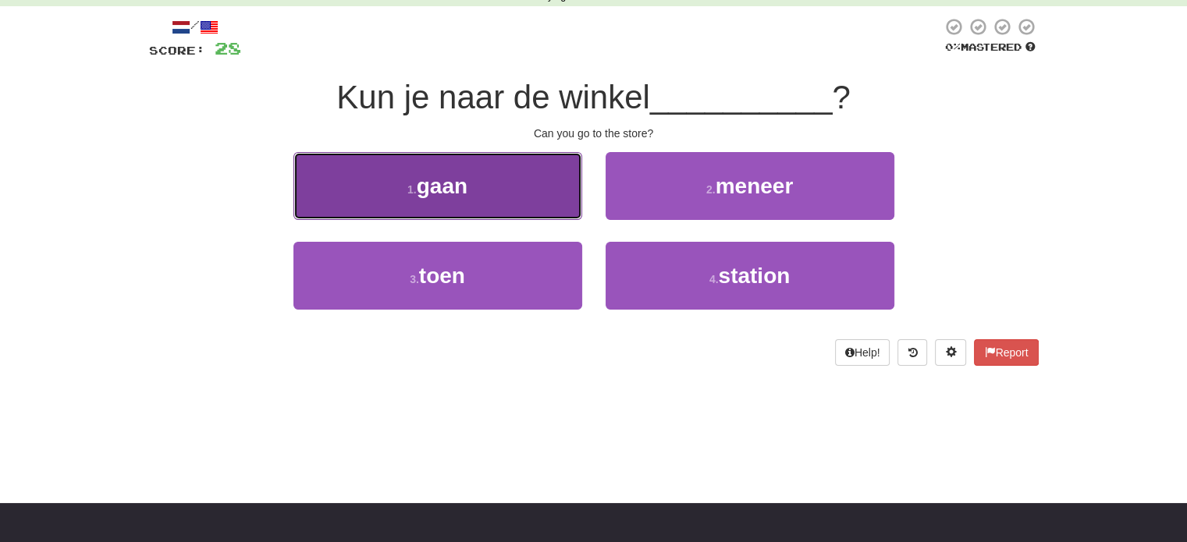
click at [531, 181] on button "1 . gaan" at bounding box center [437, 186] width 289 height 68
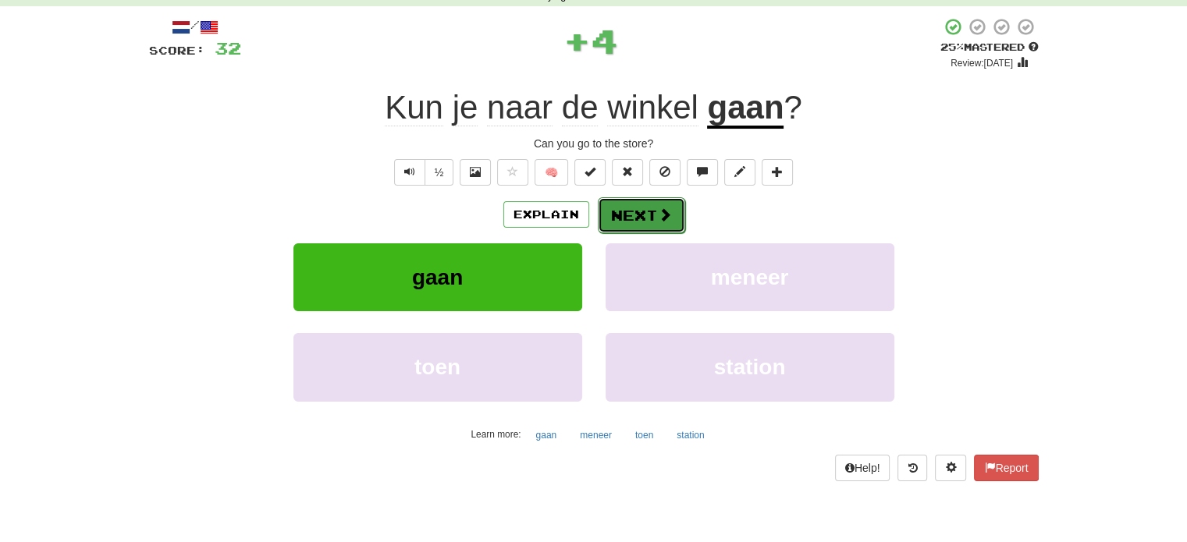
click at [614, 214] on button "Next" at bounding box center [641, 215] width 87 height 36
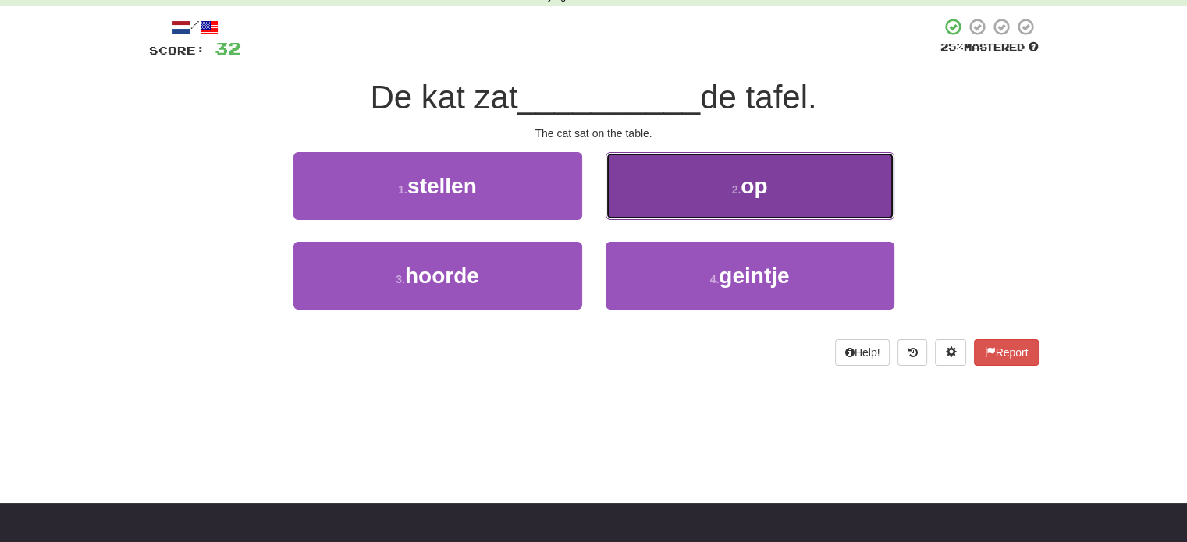
click at [671, 161] on button "2 . op" at bounding box center [750, 186] width 289 height 68
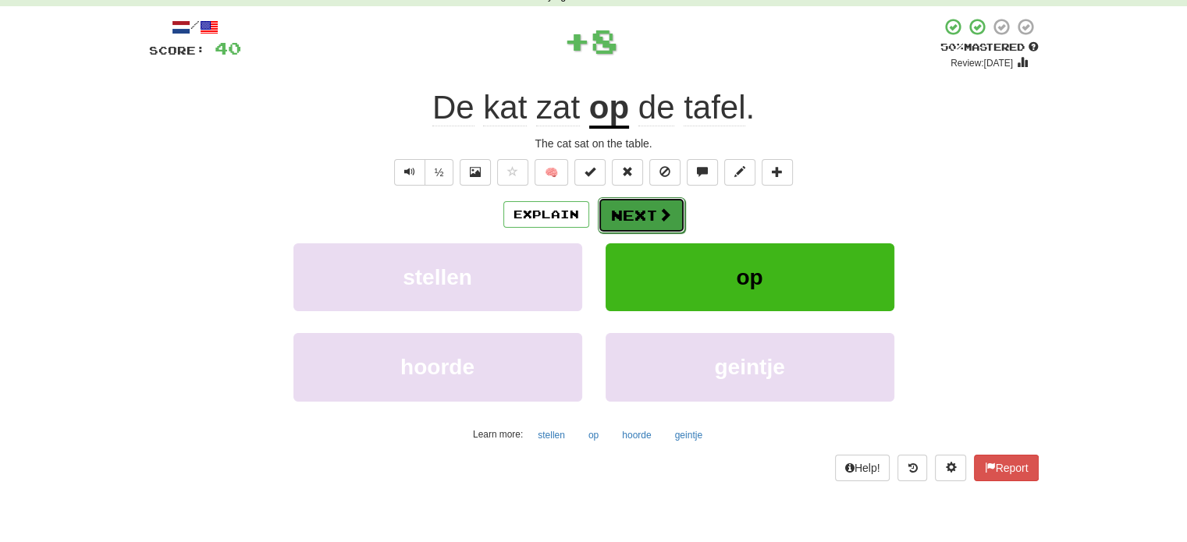
click at [638, 198] on button "Next" at bounding box center [641, 215] width 87 height 36
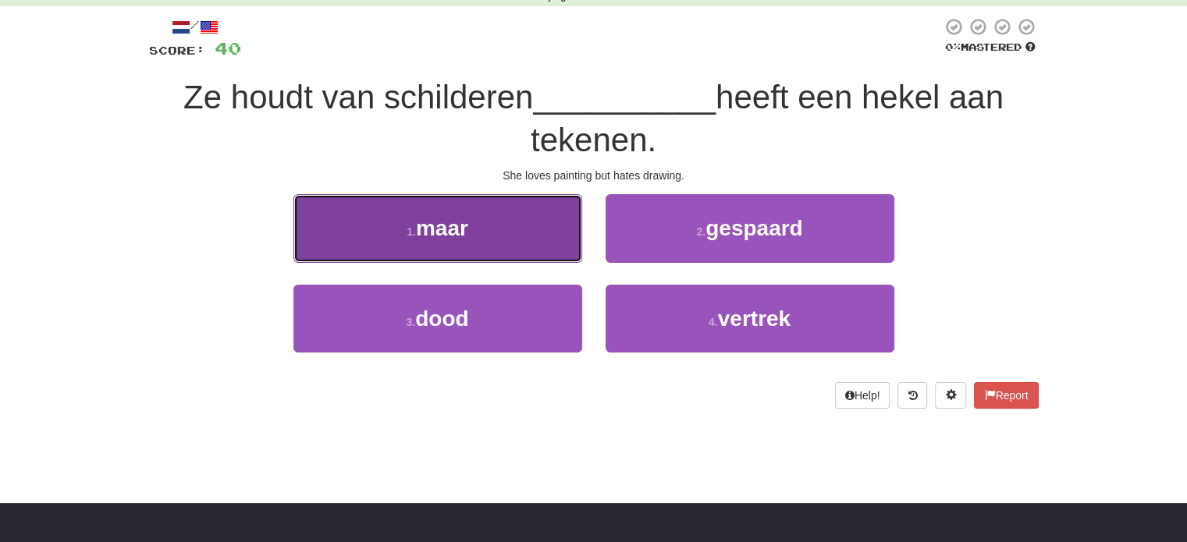
click at [522, 214] on button "1 . maar" at bounding box center [437, 228] width 289 height 68
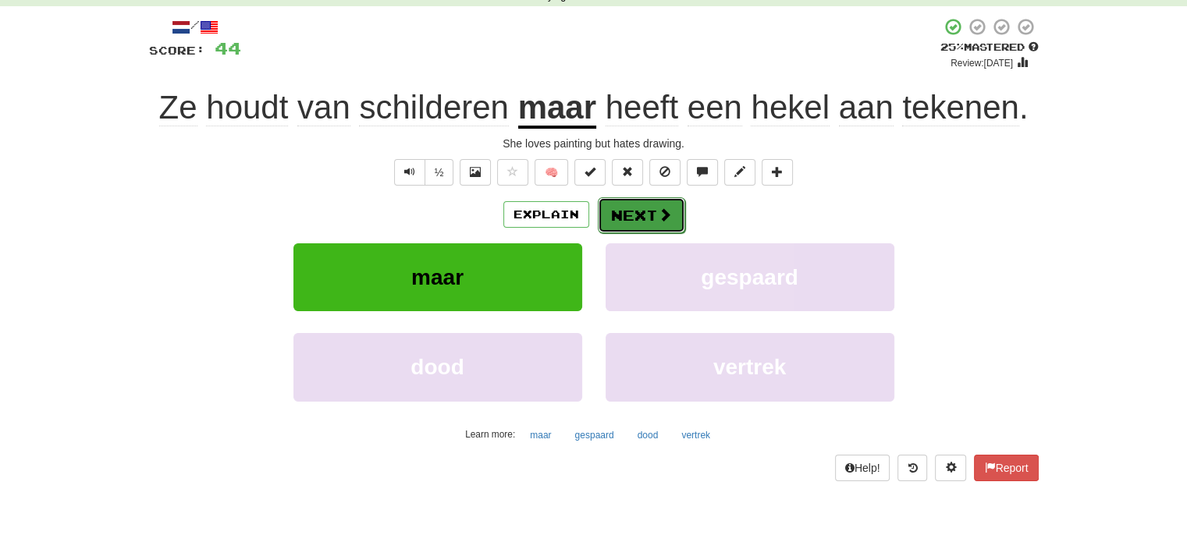
click at [663, 215] on span at bounding box center [665, 215] width 14 height 14
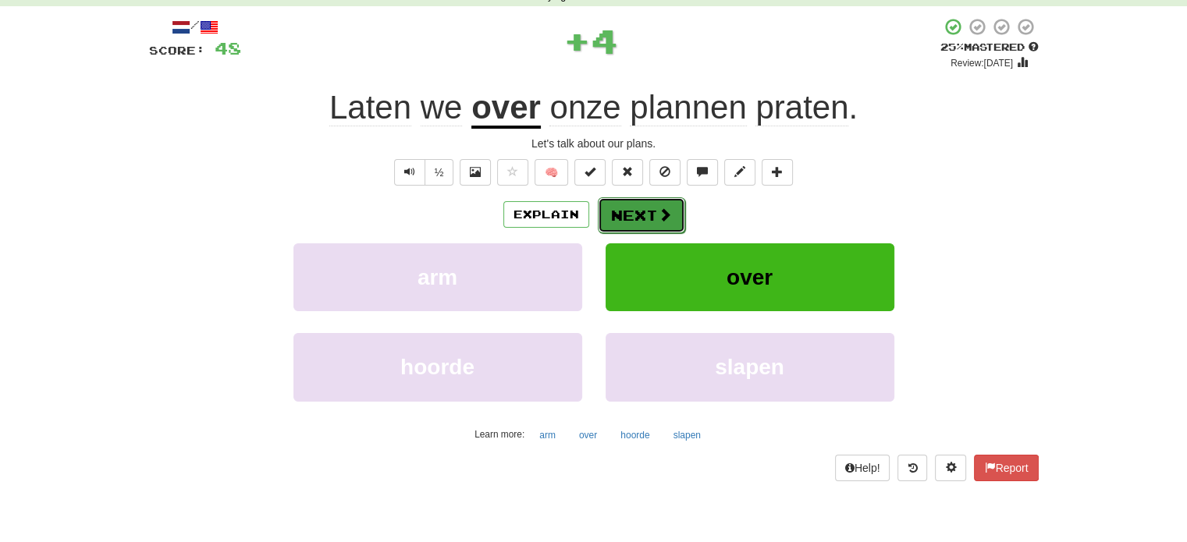
click at [652, 218] on button "Next" at bounding box center [641, 215] width 87 height 36
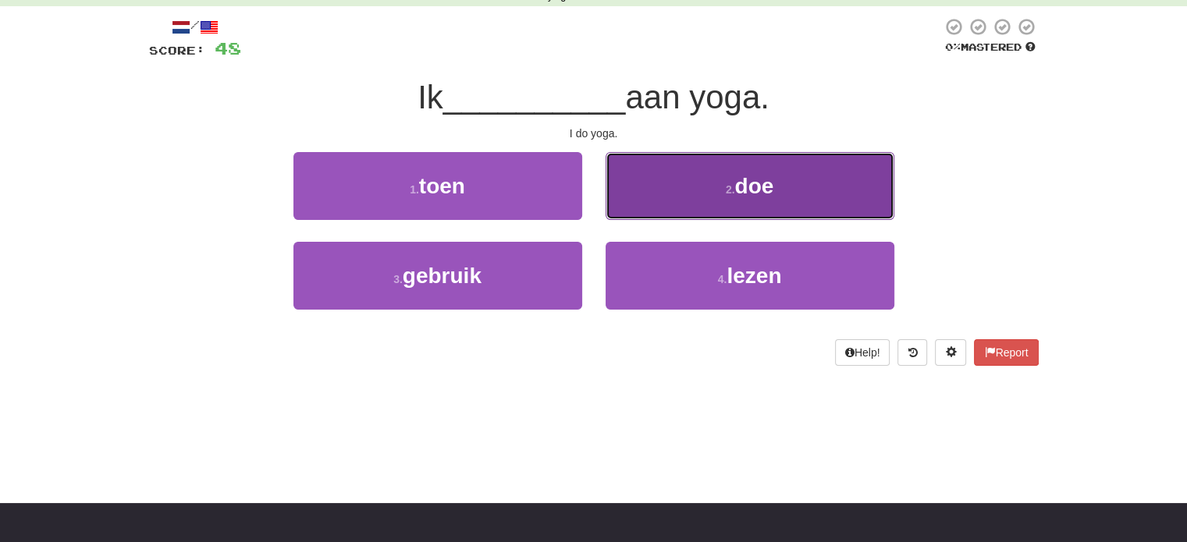
click at [769, 188] on span "doe" at bounding box center [753, 186] width 39 height 24
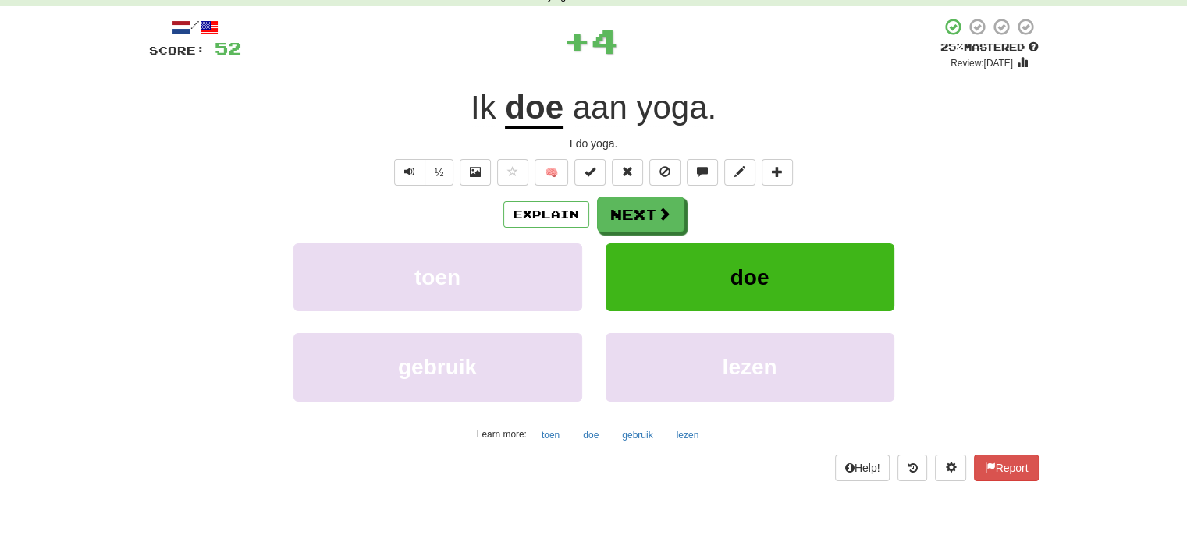
click at [659, 233] on div "Explain Next toen doe gebruik lezen Learn more: toen doe gebruik lezen" at bounding box center [594, 322] width 890 height 250
drag, startPoint x: 657, startPoint y: 233, endPoint x: 645, endPoint y: 228, distance: 13.6
click at [655, 233] on div "Explain Next toen doe gebruik lezen Learn more: toen doe gebruik lezen" at bounding box center [594, 322] width 890 height 250
click at [643, 227] on button "Next" at bounding box center [641, 215] width 87 height 36
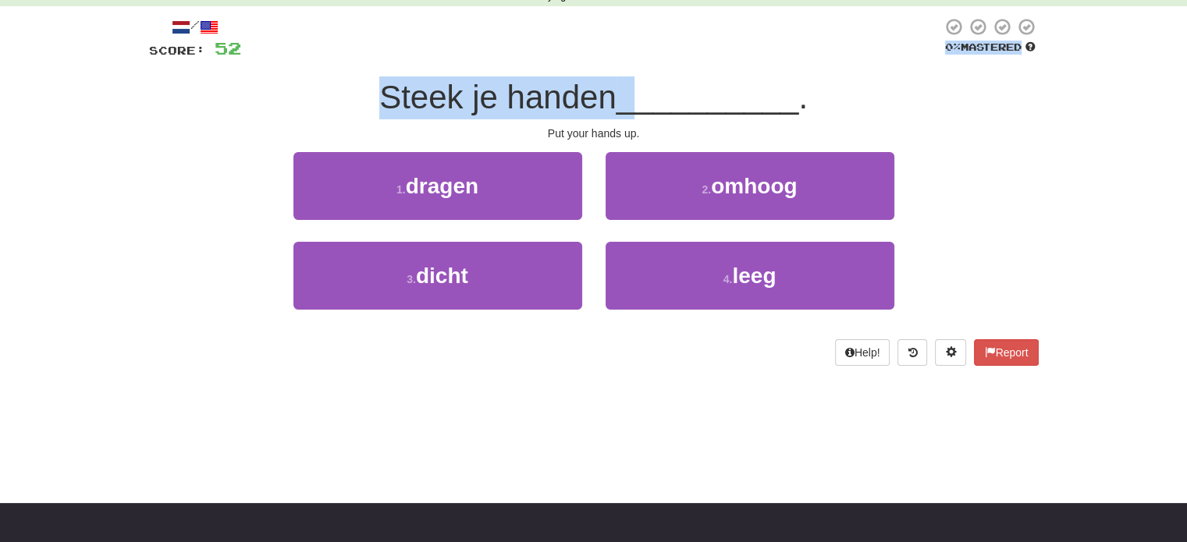
click at [620, 49] on div "/ Score: 52 0 % Mastered Steek je handen __________ . Put your hands up. 1 . dr…" at bounding box center [594, 191] width 890 height 349
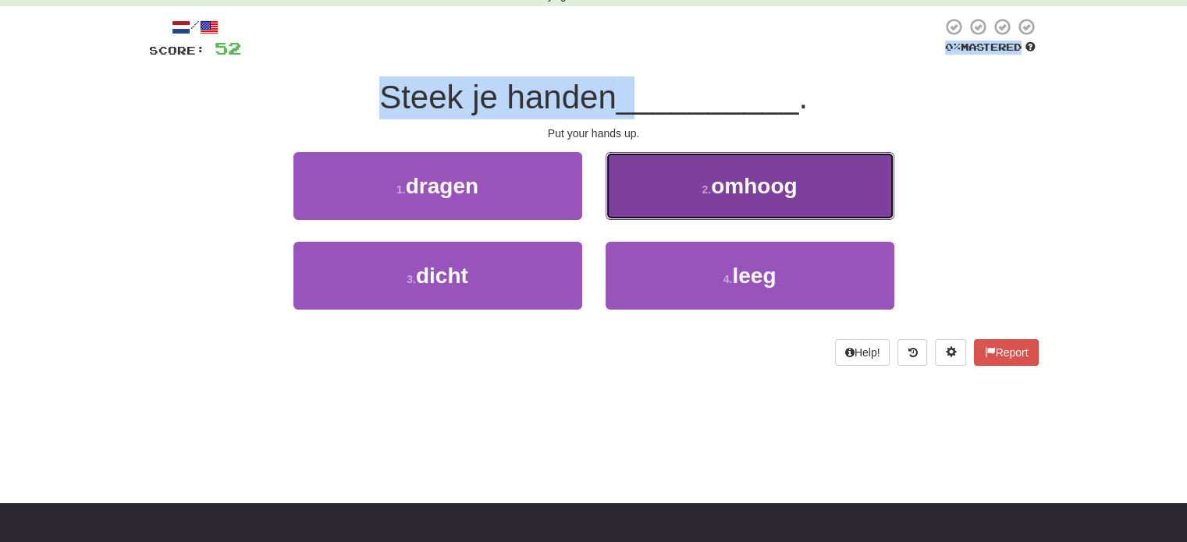
click at [773, 155] on button "2 . omhoog" at bounding box center [750, 186] width 289 height 68
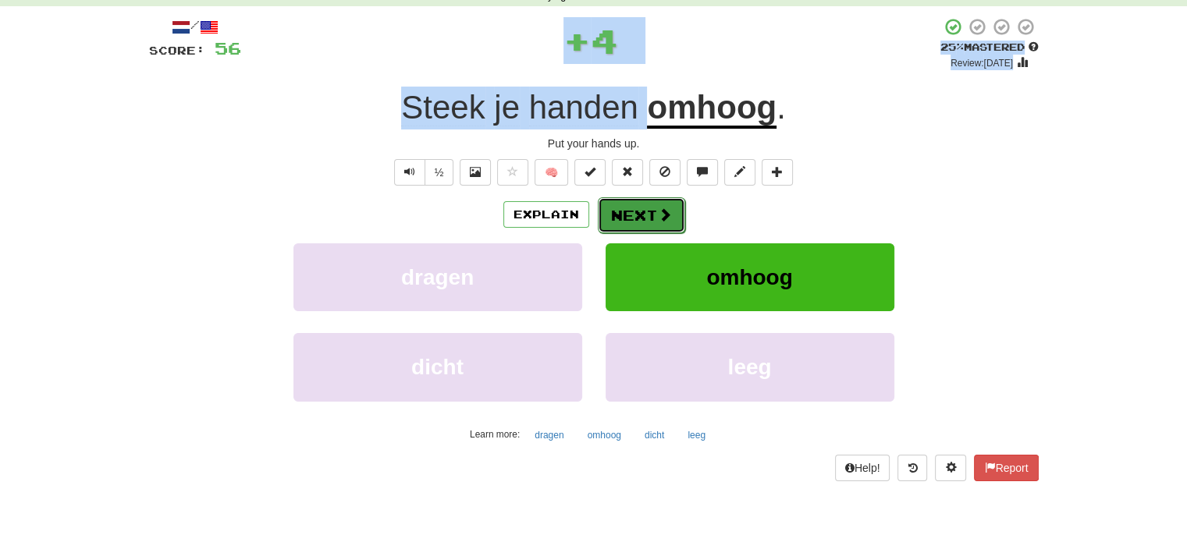
click at [659, 226] on button "Next" at bounding box center [641, 215] width 87 height 36
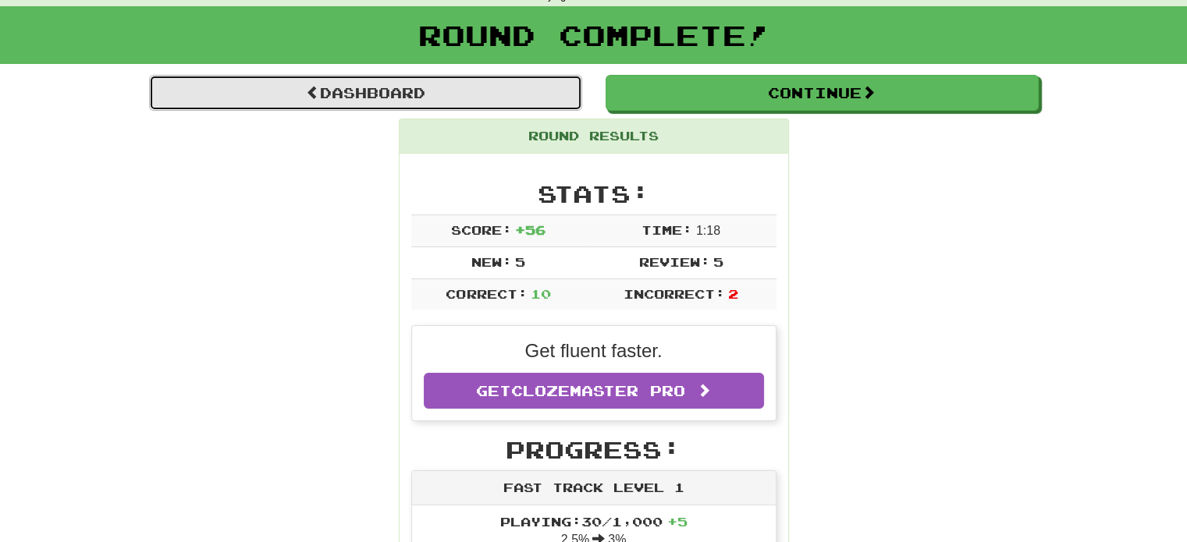
click at [532, 99] on link "Dashboard" at bounding box center [365, 93] width 433 height 36
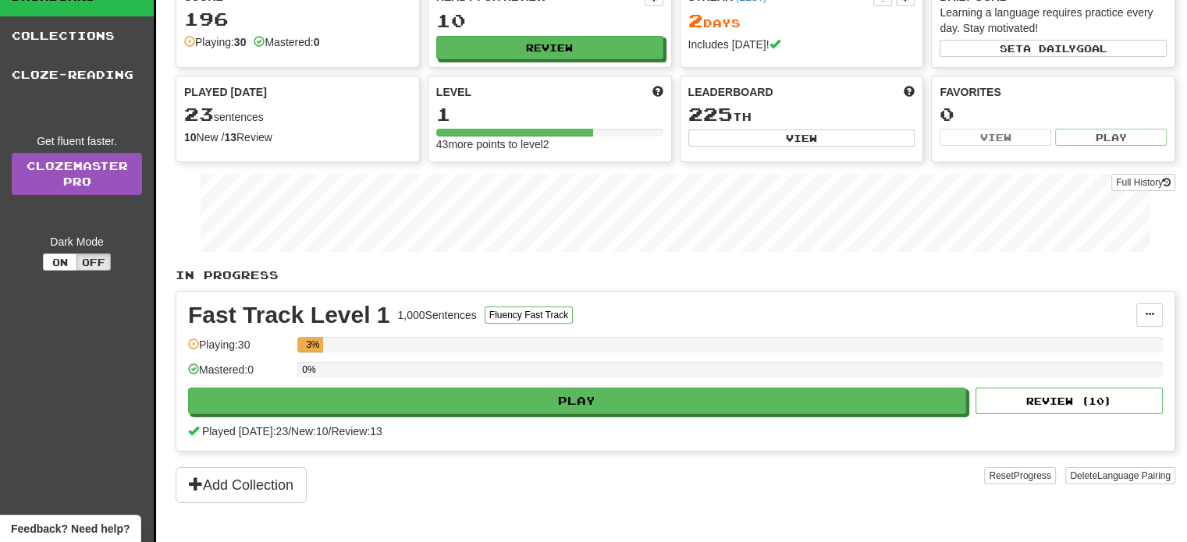
scroll to position [78, 0]
